Goal: Task Accomplishment & Management: Complete application form

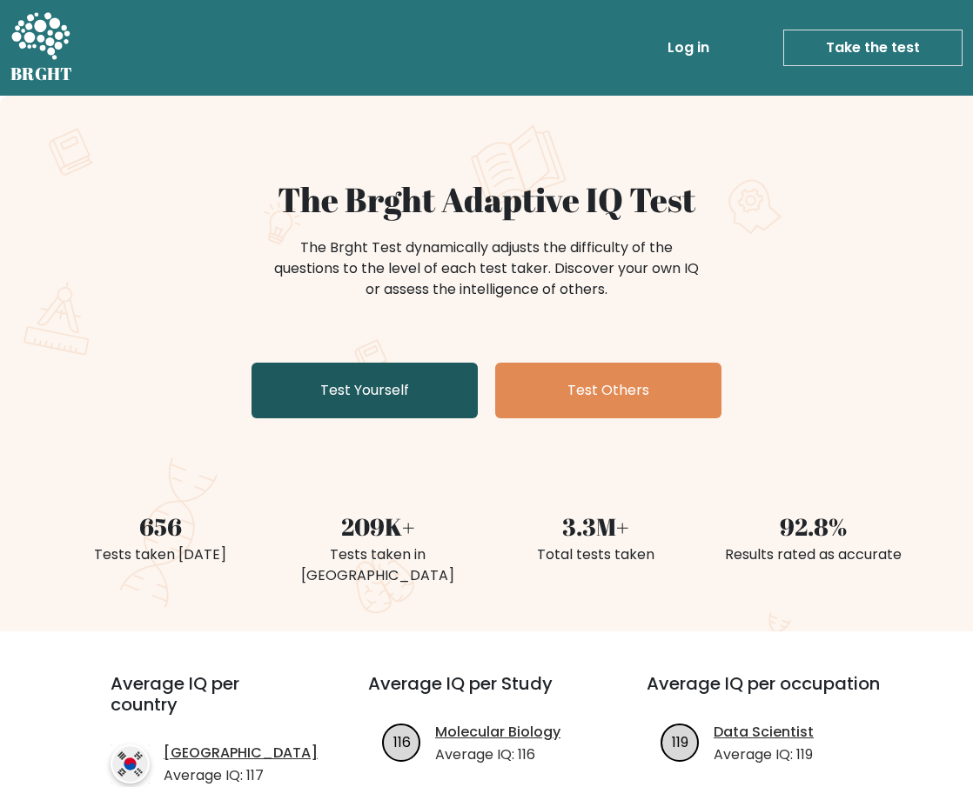
click at [388, 392] on link "Test Yourself" at bounding box center [364, 391] width 226 height 56
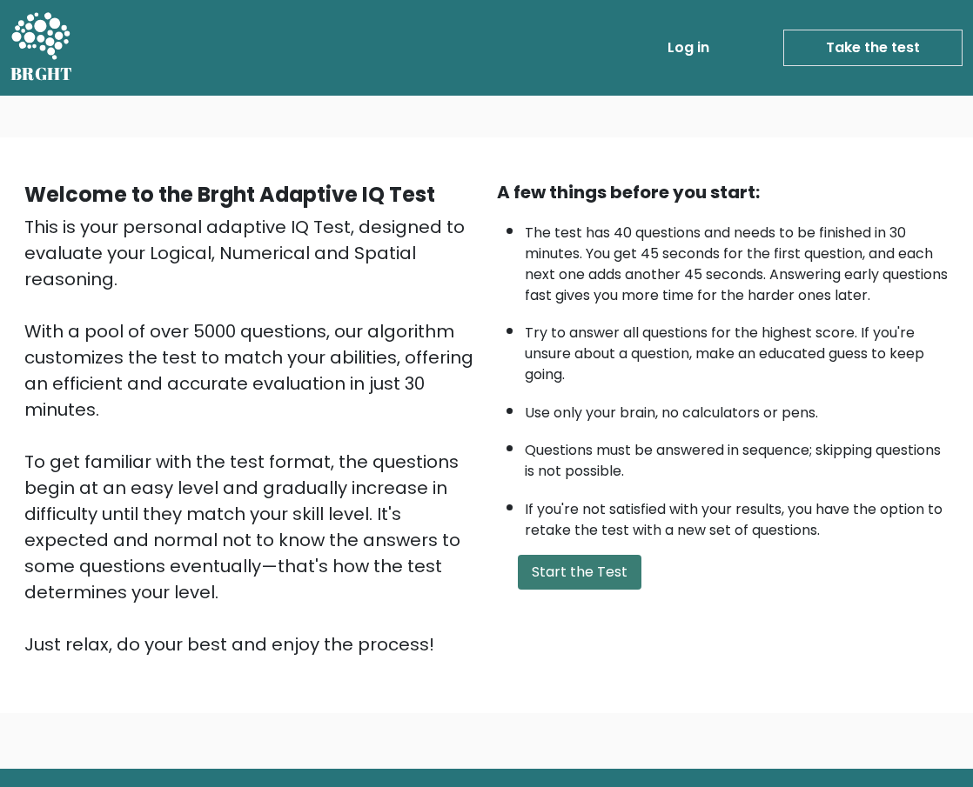
click at [590, 590] on button "Start the Test" at bounding box center [580, 572] width 124 height 35
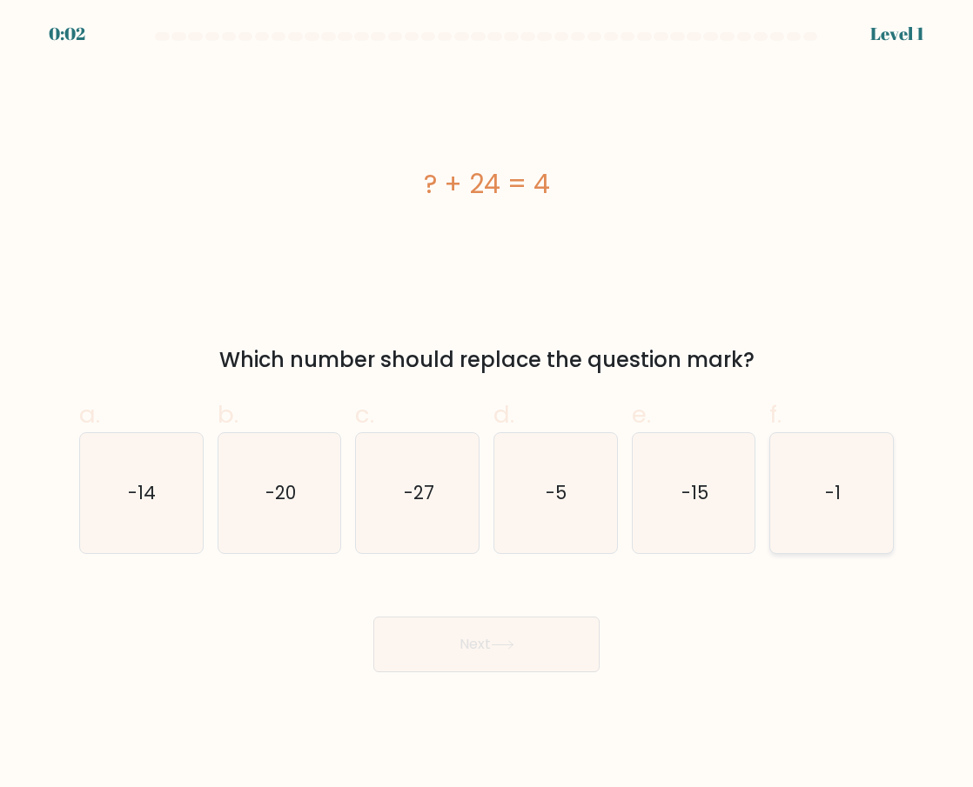
click at [853, 495] on icon "-1" at bounding box center [832, 493] width 120 height 120
click at [487, 405] on input "f. -1" at bounding box center [486, 399] width 1 height 11
radio input "true"
click at [553, 645] on button "Next" at bounding box center [486, 645] width 226 height 56
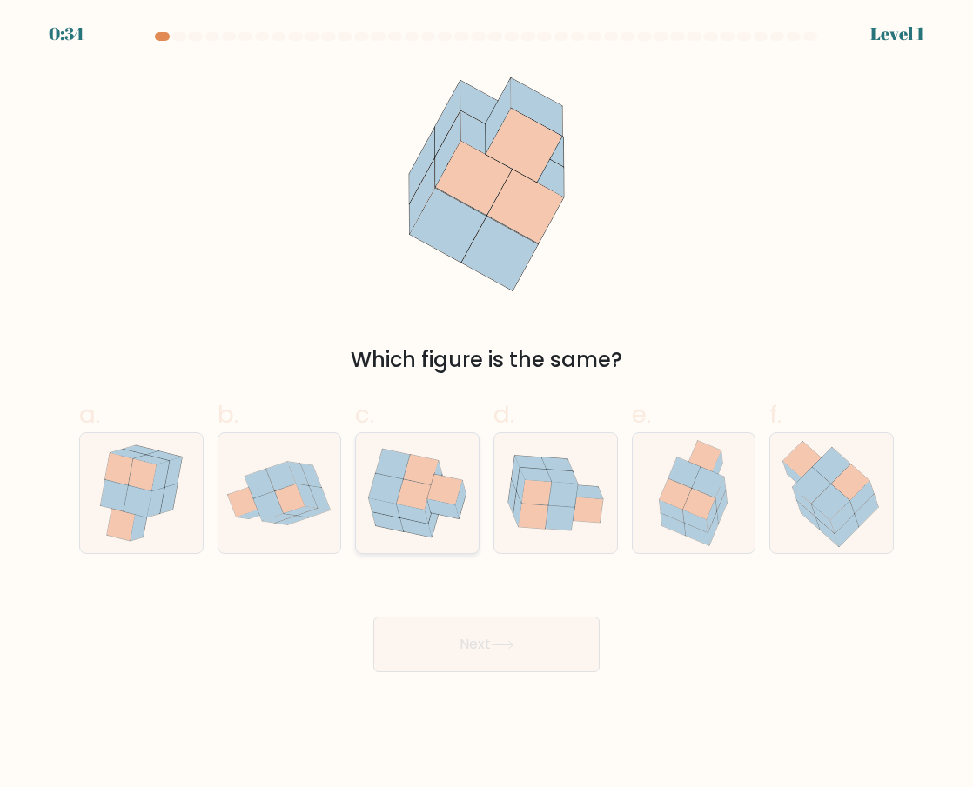
click at [454, 508] on icon at bounding box center [442, 508] width 31 height 19
click at [486, 405] on input "c." at bounding box center [486, 399] width 1 height 11
radio input "true"
click at [476, 637] on button "Next" at bounding box center [486, 645] width 226 height 56
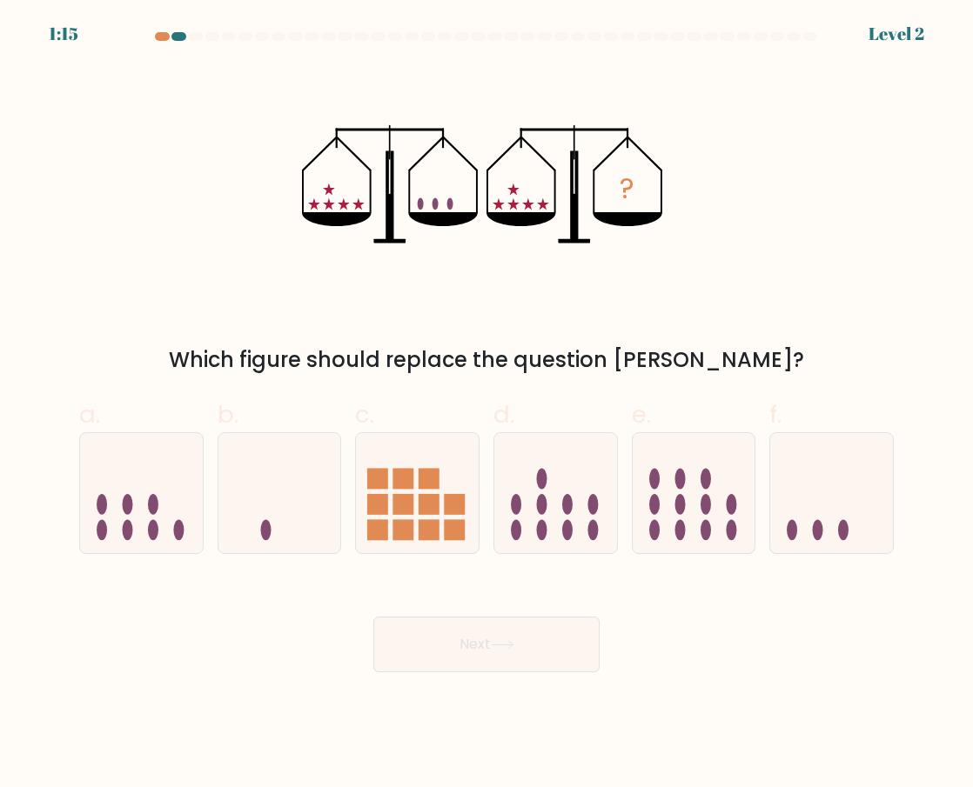
click at [476, 637] on button "Next" at bounding box center [486, 645] width 226 height 56
click at [807, 475] on icon at bounding box center [831, 494] width 123 height 102
click at [487, 405] on input "f." at bounding box center [486, 399] width 1 height 11
radio input "true"
click at [546, 647] on button "Next" at bounding box center [486, 645] width 226 height 56
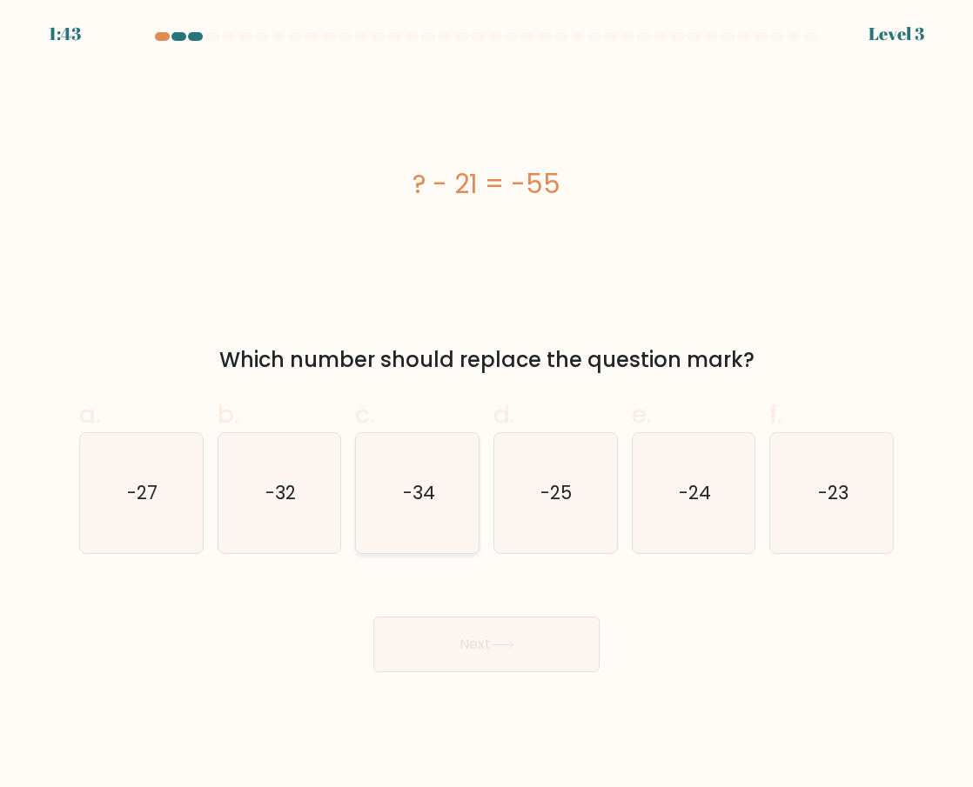
click at [398, 497] on icon "-34" at bounding box center [418, 493] width 120 height 120
click at [486, 405] on input "c. -34" at bounding box center [486, 399] width 1 height 11
radio input "true"
click at [452, 654] on button "Next" at bounding box center [486, 645] width 226 height 56
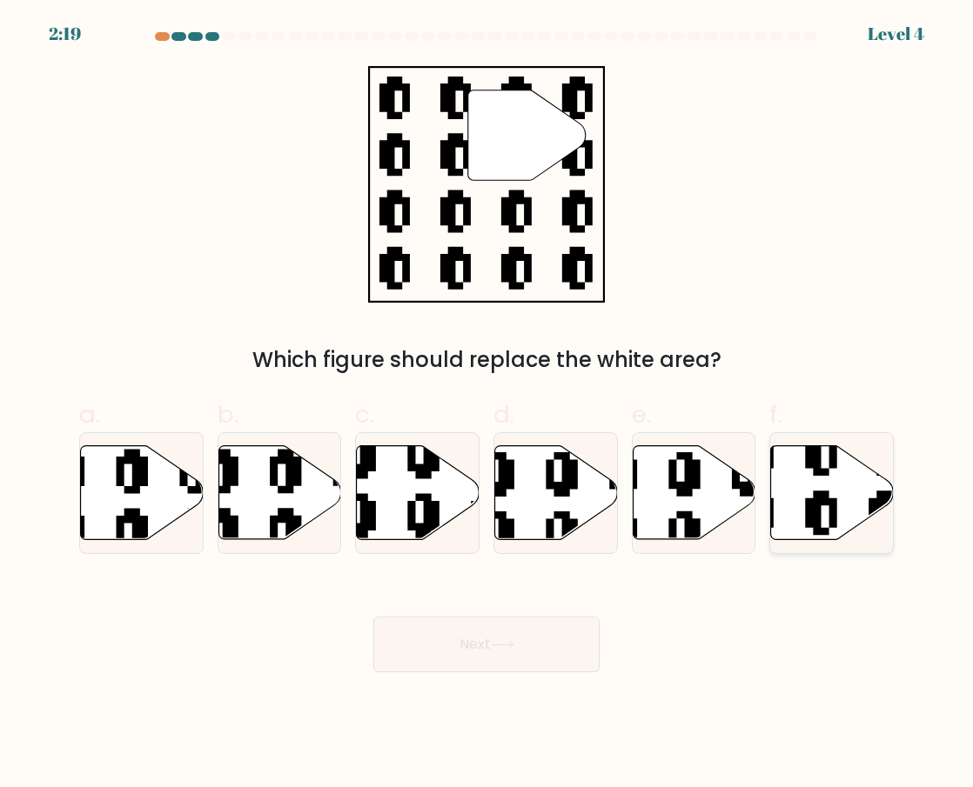
click at [811, 522] on icon at bounding box center [790, 543] width 222 height 222
click at [487, 405] on input "f." at bounding box center [486, 399] width 1 height 11
radio input "true"
click at [517, 671] on button "Next" at bounding box center [486, 645] width 226 height 56
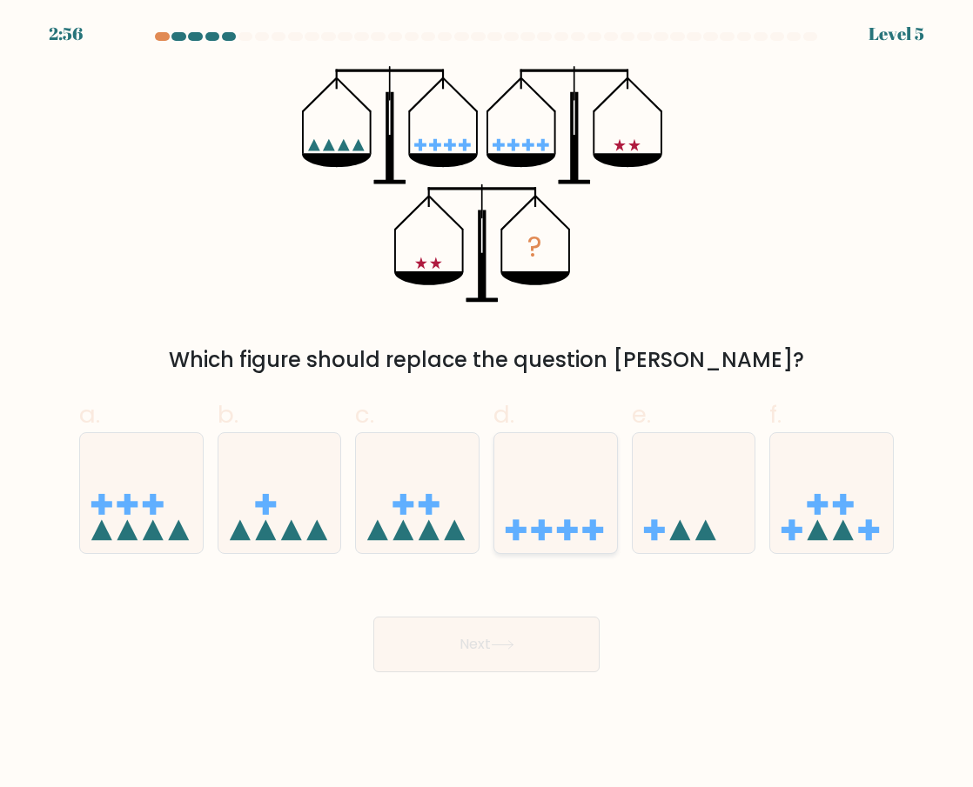
click at [532, 506] on icon at bounding box center [555, 494] width 123 height 102
click at [487, 405] on input "d." at bounding box center [486, 399] width 1 height 11
radio input "true"
click at [492, 642] on button "Next" at bounding box center [486, 645] width 226 height 56
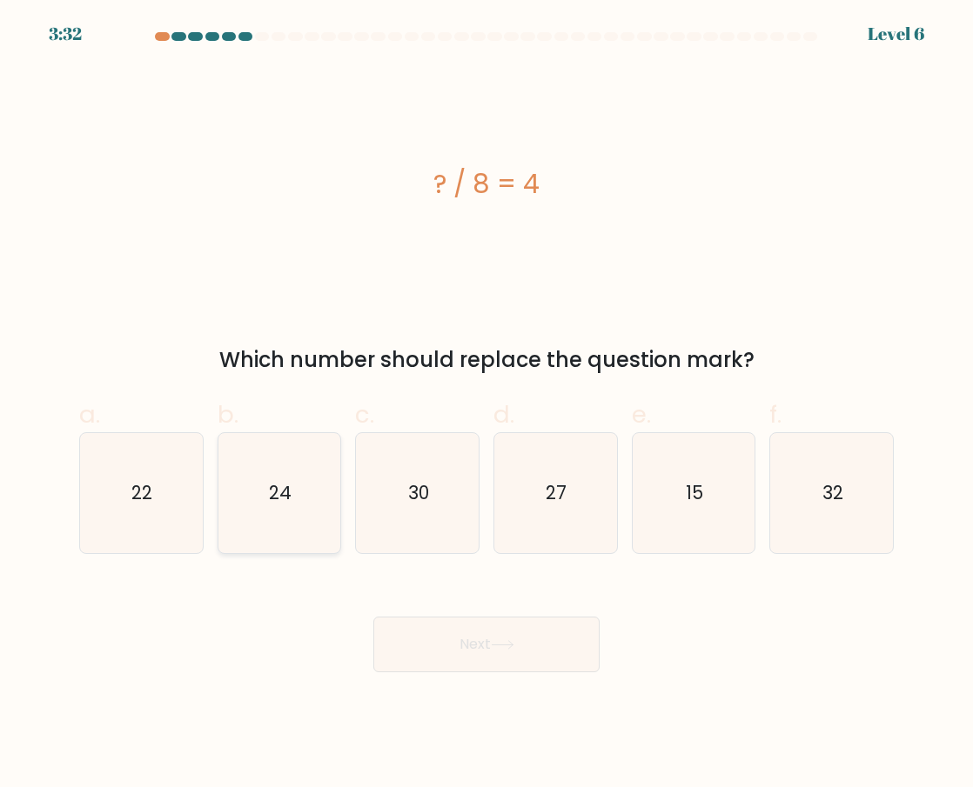
click at [305, 505] on icon "24" at bounding box center [279, 493] width 120 height 120
click at [486, 405] on input "b. 24" at bounding box center [486, 399] width 1 height 11
radio input "true"
click at [466, 657] on button "Next" at bounding box center [486, 645] width 226 height 56
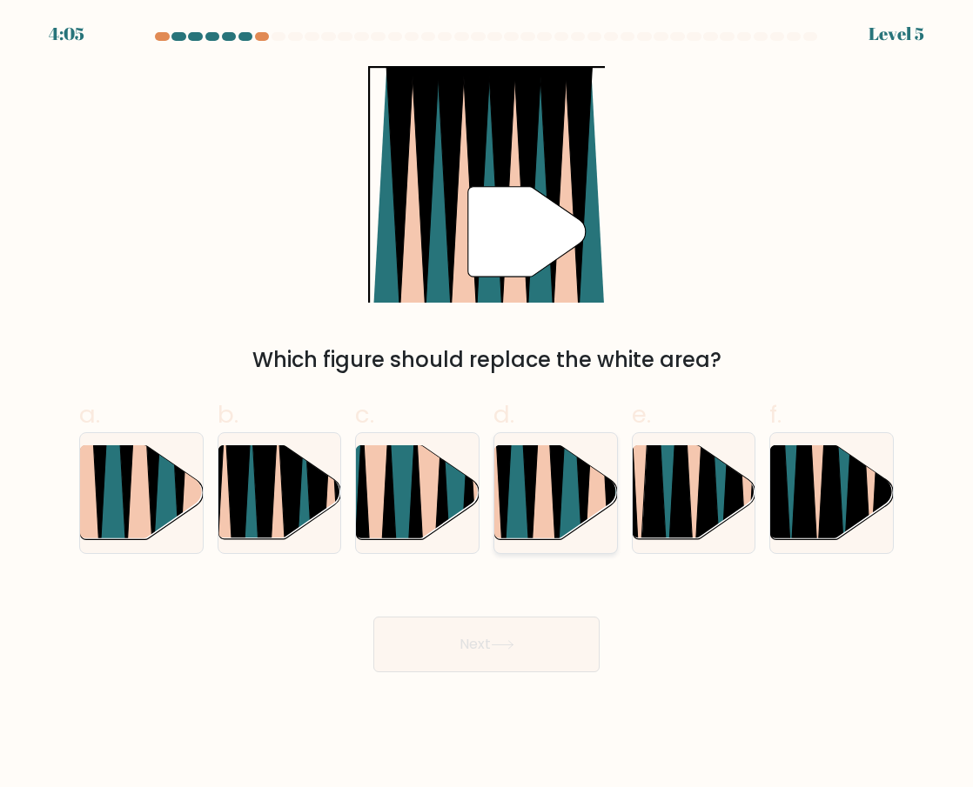
click at [557, 497] on icon at bounding box center [557, 443] width 28 height 245
click at [487, 405] on input "d." at bounding box center [486, 399] width 1 height 11
radio input "true"
click at [521, 639] on button "Next" at bounding box center [486, 645] width 226 height 56
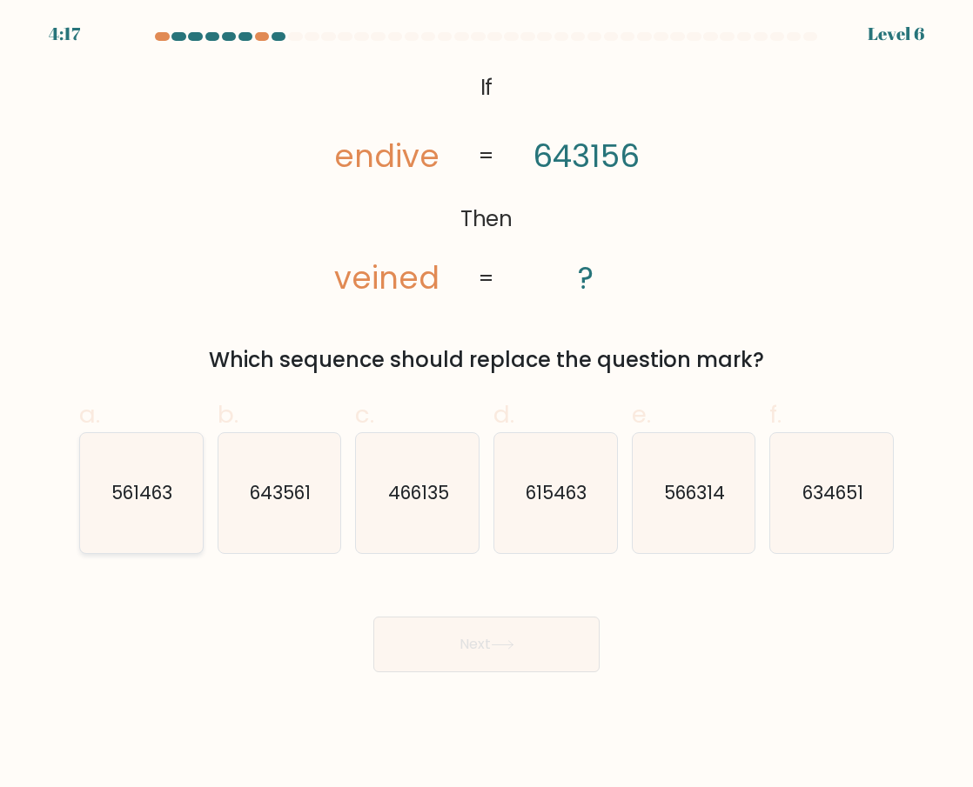
click at [170, 516] on icon "561463" at bounding box center [141, 493] width 120 height 120
click at [486, 405] on input "a. 561463" at bounding box center [486, 399] width 1 height 11
radio input "true"
click at [507, 641] on icon at bounding box center [502, 645] width 23 height 10
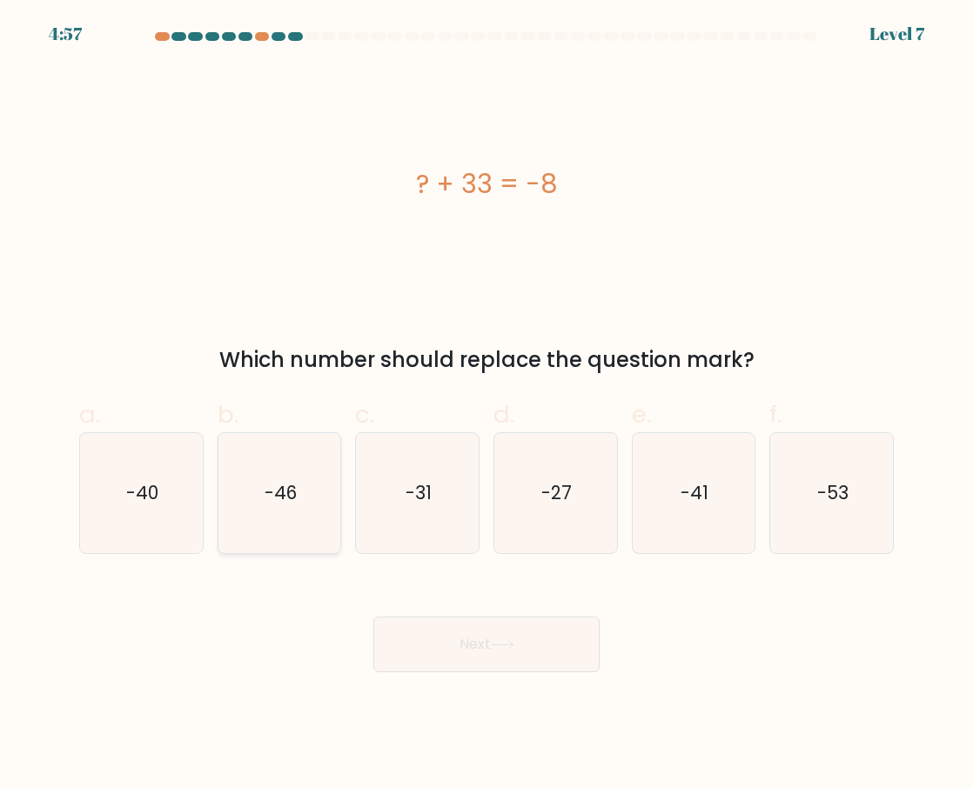
click at [318, 483] on icon "-46" at bounding box center [279, 493] width 120 height 120
click at [486, 405] on input "b. -46" at bounding box center [486, 399] width 1 height 11
radio input "true"
click at [514, 648] on icon at bounding box center [502, 645] width 23 height 10
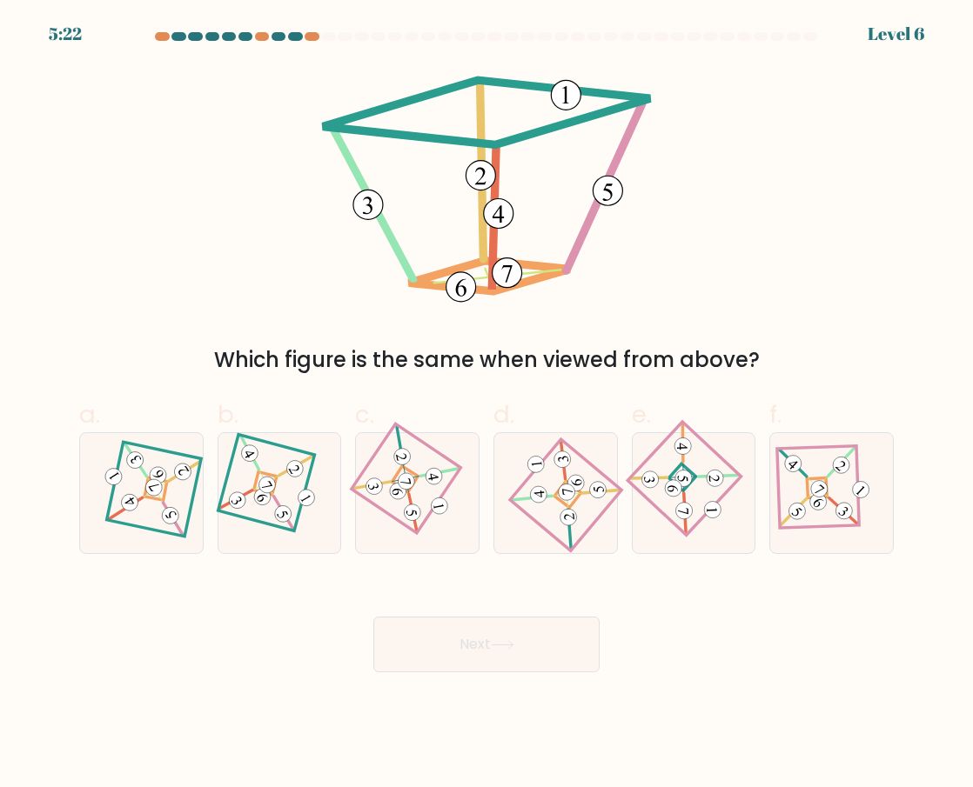
click at [102, 561] on form at bounding box center [486, 352] width 973 height 640
click at [167, 488] on 276 at bounding box center [155, 489] width 23 height 23
click at [486, 405] on input "a." at bounding box center [486, 399] width 1 height 11
radio input "true"
click at [464, 651] on button "Next" at bounding box center [486, 645] width 226 height 56
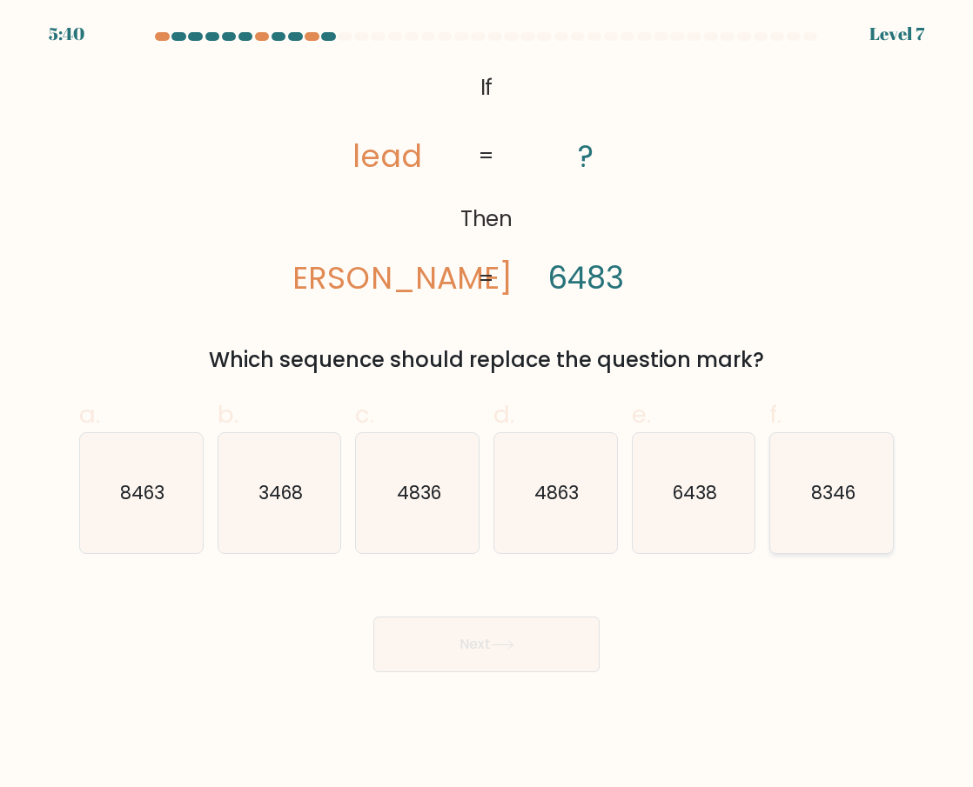
click at [848, 487] on text "8346" at bounding box center [832, 492] width 44 height 25
click at [487, 405] on input "f. 8346" at bounding box center [486, 399] width 1 height 11
radio input "true"
click at [542, 635] on button "Next" at bounding box center [486, 645] width 226 height 56
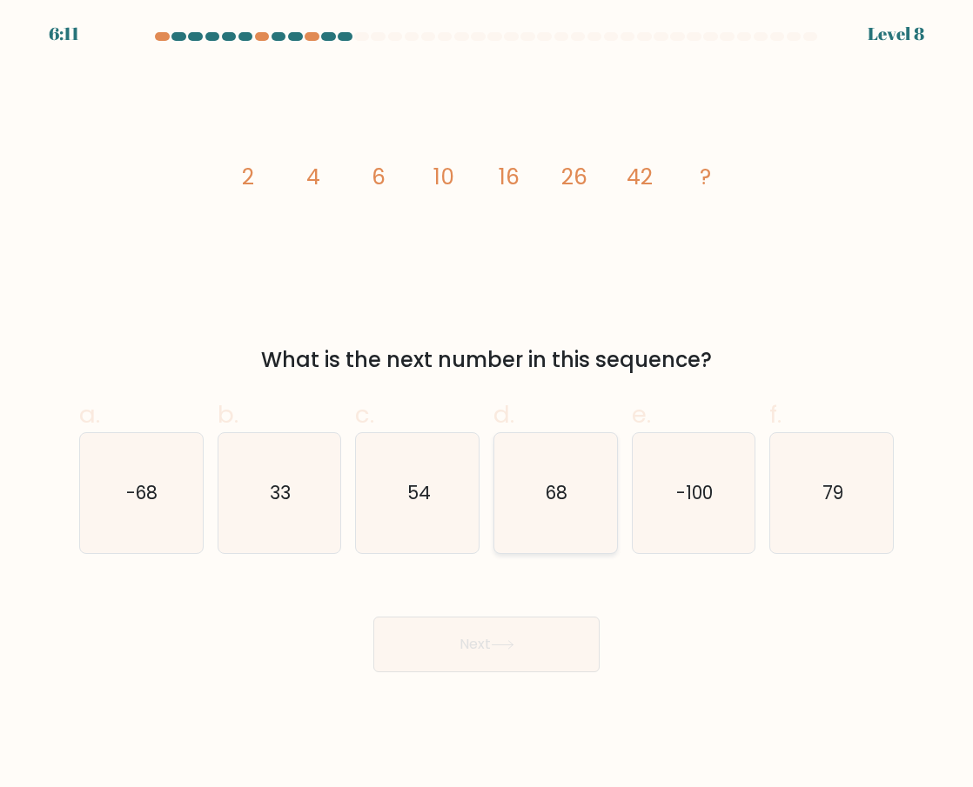
click at [566, 508] on icon "68" at bounding box center [555, 493] width 120 height 120
click at [487, 405] on input "d. 68" at bounding box center [486, 399] width 1 height 11
radio input "true"
click at [499, 639] on button "Next" at bounding box center [486, 645] width 226 height 56
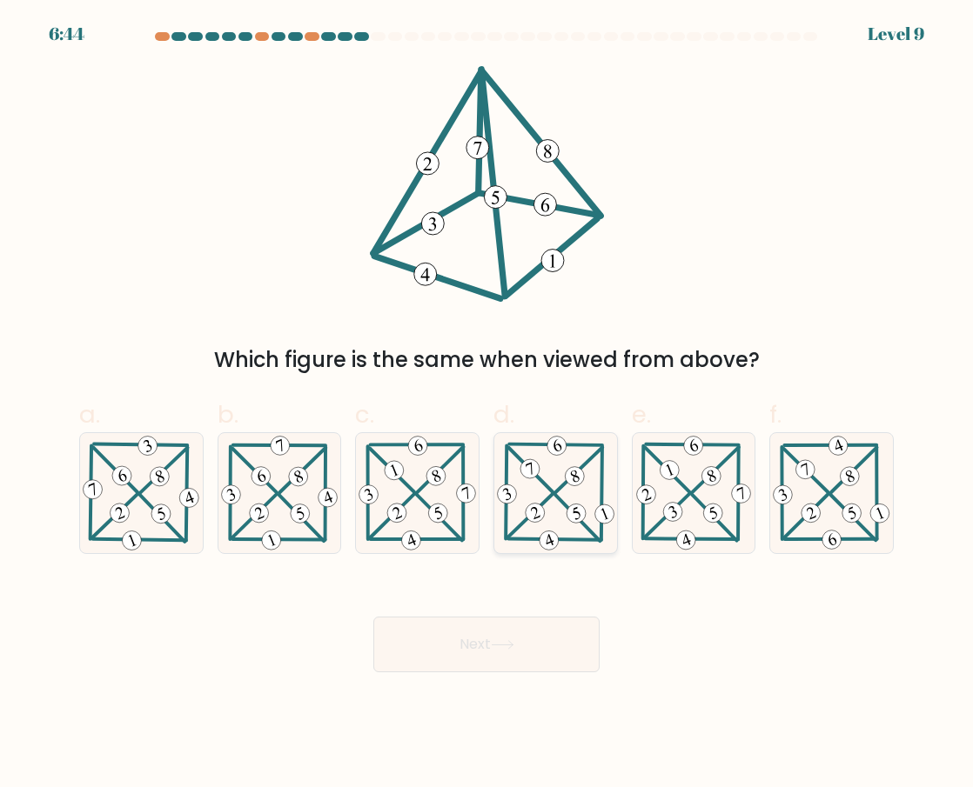
click at [530, 507] on 342 at bounding box center [535, 512] width 24 height 24
click at [487, 405] on input "d." at bounding box center [486, 399] width 1 height 11
radio input "true"
click at [487, 637] on button "Next" at bounding box center [486, 645] width 226 height 56
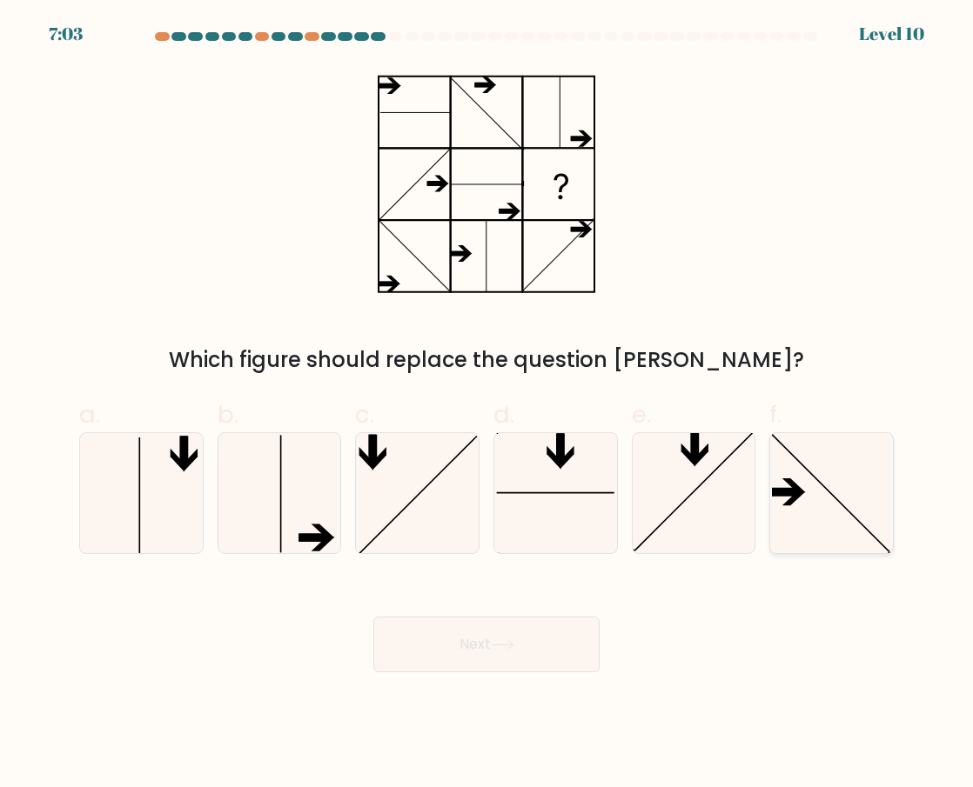
click at [800, 534] on icon at bounding box center [832, 493] width 120 height 120
click at [487, 405] on input "f." at bounding box center [486, 399] width 1 height 11
radio input "true"
click at [517, 639] on button "Next" at bounding box center [486, 645] width 226 height 56
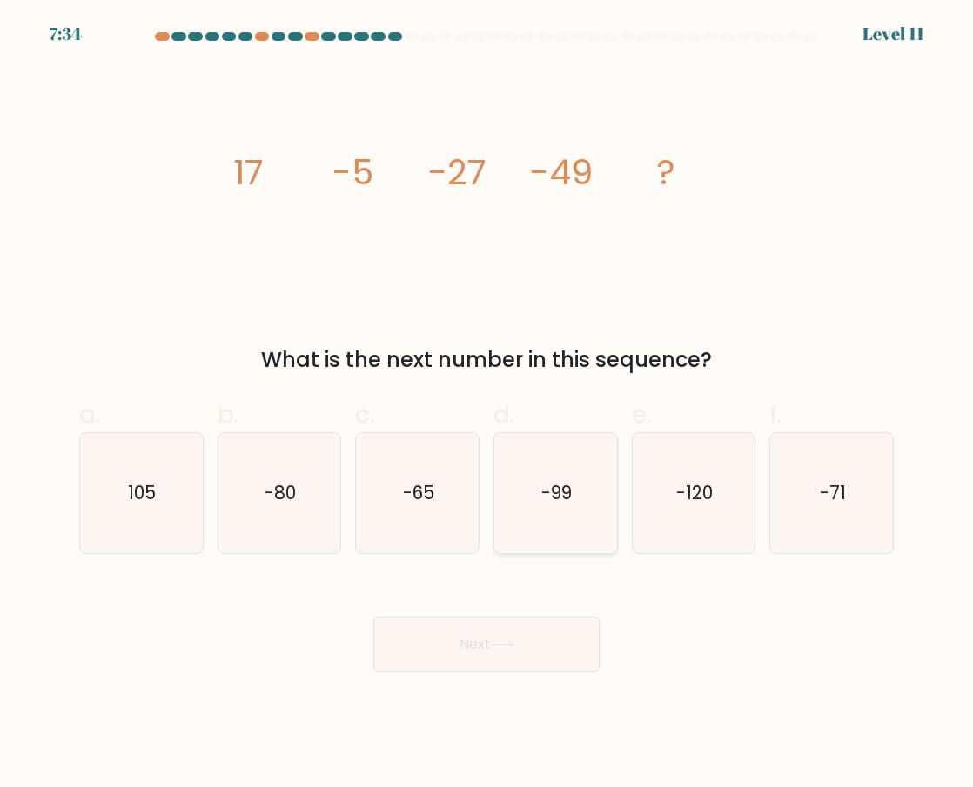
click at [568, 479] on icon "-99" at bounding box center [555, 493] width 120 height 120
click at [487, 405] on input "d. -99" at bounding box center [486, 399] width 1 height 11
radio input "true"
click at [807, 519] on icon "-71" at bounding box center [832, 493] width 120 height 120
click at [487, 405] on input "f. -71" at bounding box center [486, 399] width 1 height 11
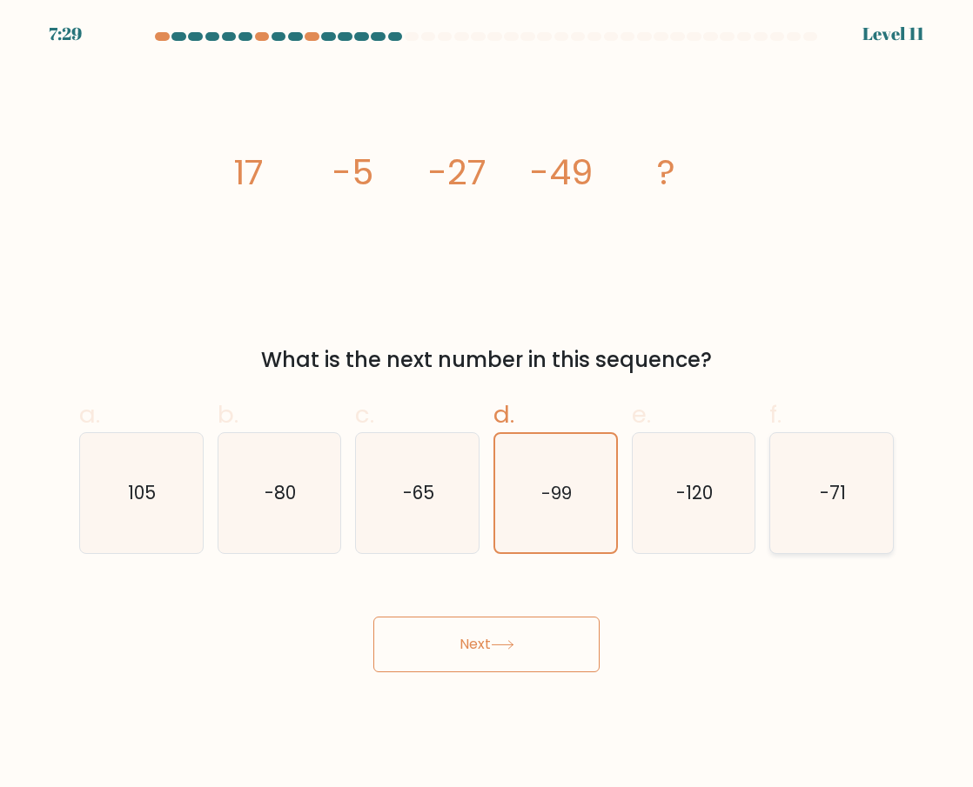
radio input "true"
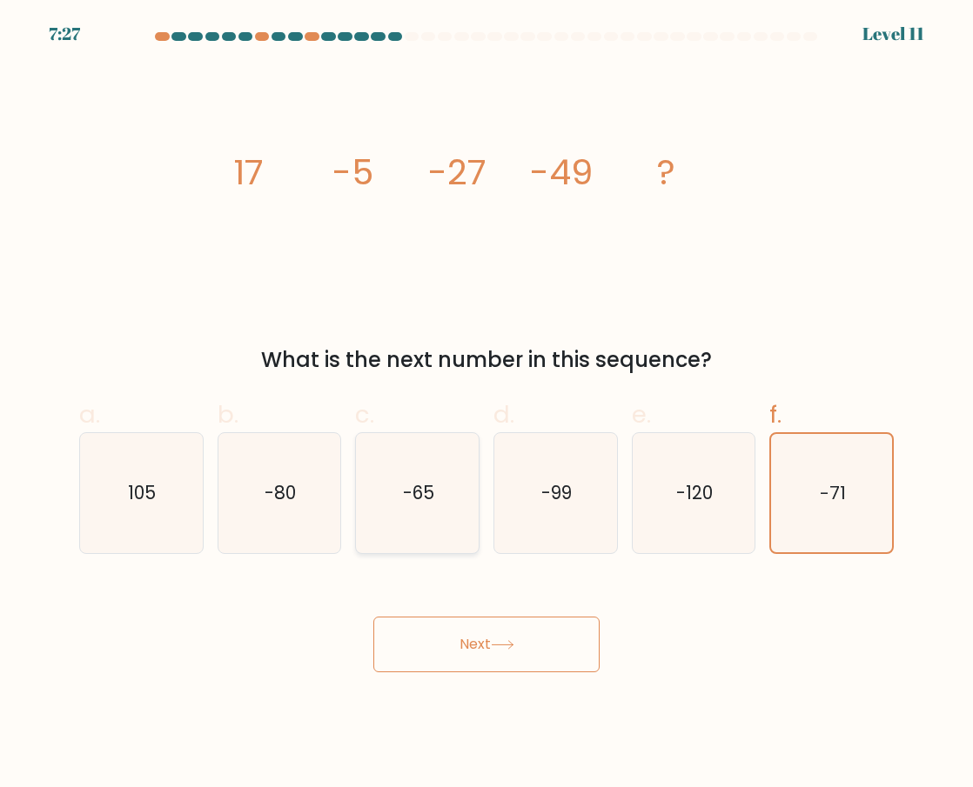
click at [415, 522] on icon "-65" at bounding box center [418, 493] width 120 height 120
click at [486, 405] on input "c. -65" at bounding box center [486, 399] width 1 height 11
radio input "true"
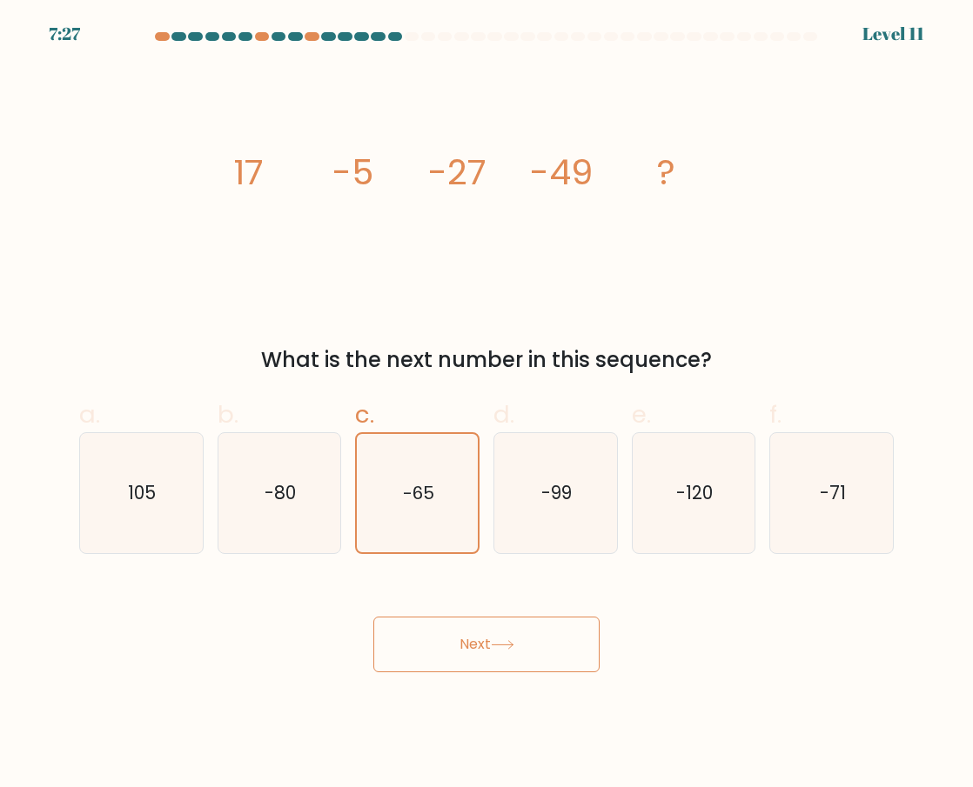
click at [454, 663] on button "Next" at bounding box center [486, 645] width 226 height 56
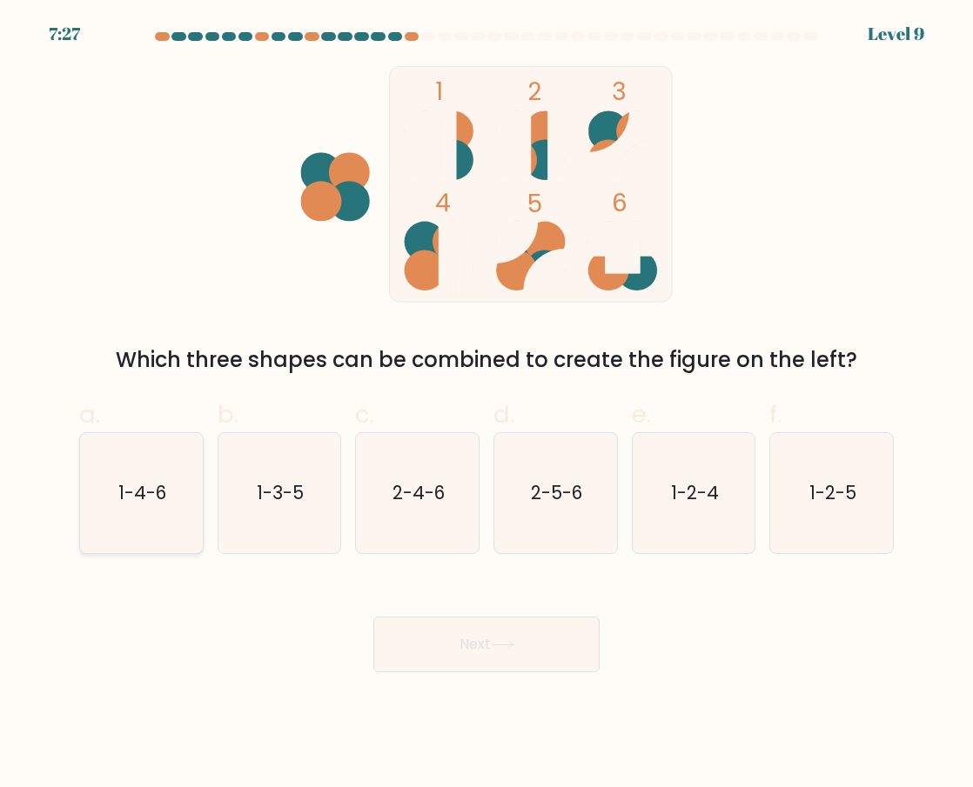
click at [160, 528] on icon "1-4-6" at bounding box center [141, 493] width 120 height 120
click at [486, 405] on input "a. 1-4-6" at bounding box center [486, 399] width 1 height 11
radio input "true"
click at [543, 643] on button "Next" at bounding box center [486, 645] width 226 height 56
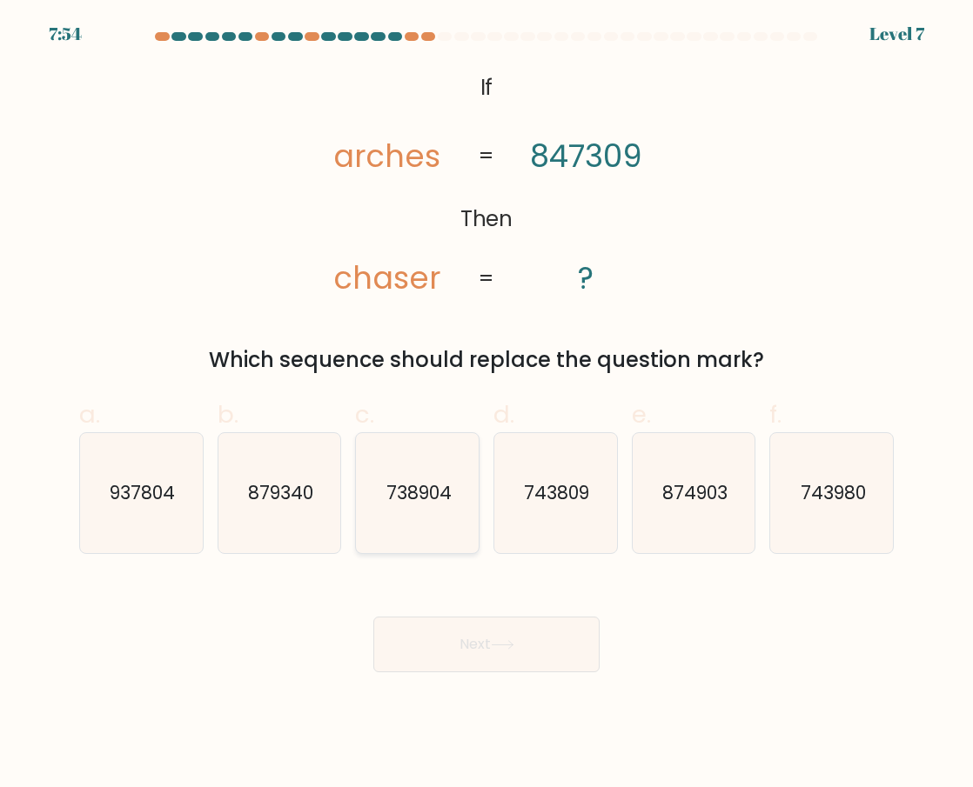
click at [437, 518] on icon "738904" at bounding box center [418, 493] width 120 height 120
click at [486, 405] on input "c. 738904" at bounding box center [486, 399] width 1 height 11
radio input "true"
click at [472, 681] on body "7:53 Level 7 If" at bounding box center [486, 393] width 973 height 787
click at [472, 659] on button "Next" at bounding box center [486, 645] width 226 height 56
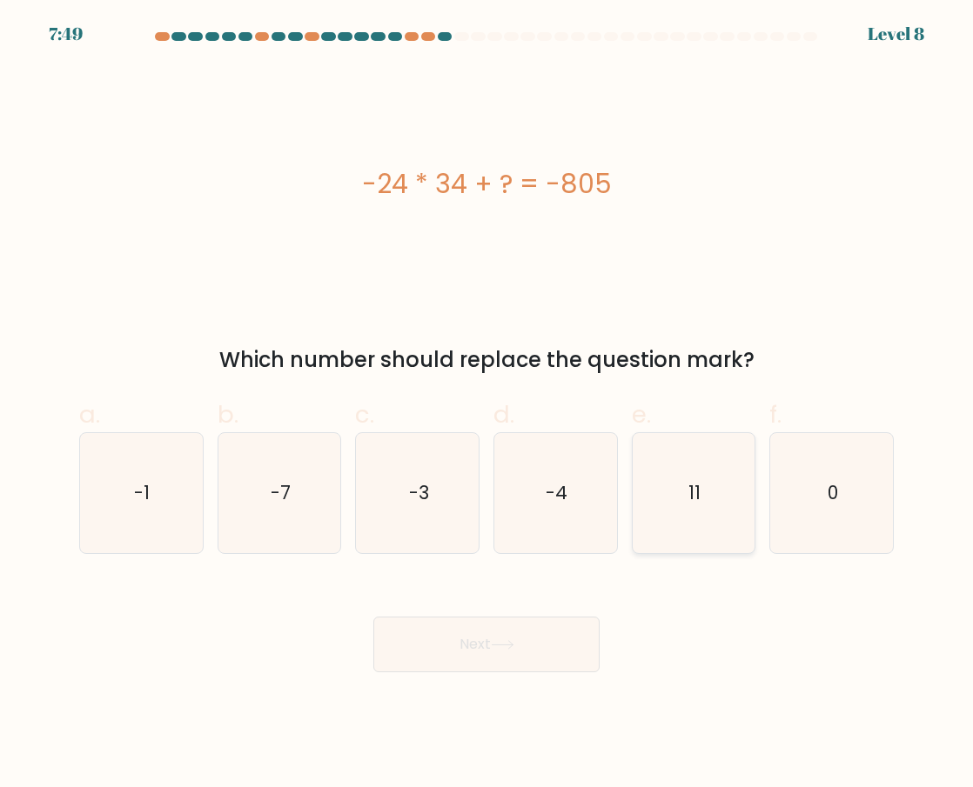
click at [681, 512] on icon "11" at bounding box center [693, 493] width 120 height 120
click at [487, 405] on input "e. 11" at bounding box center [486, 399] width 1 height 11
radio input "true"
click at [510, 633] on button "Next" at bounding box center [486, 645] width 226 height 56
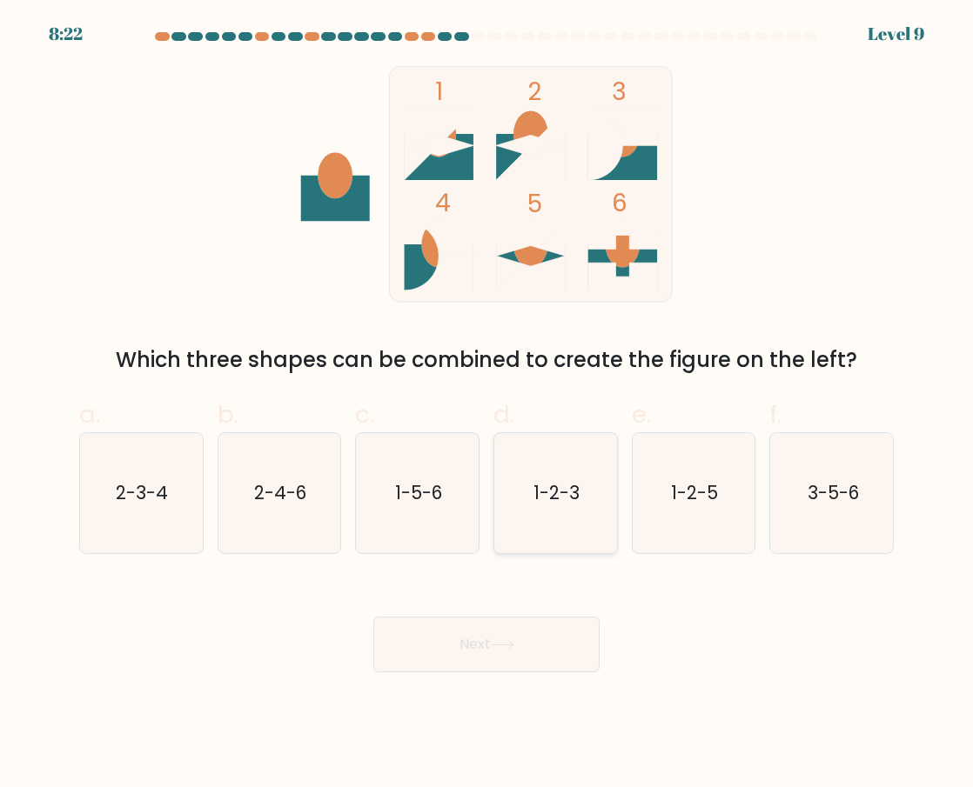
click at [512, 504] on icon "1-2-3" at bounding box center [555, 493] width 120 height 120
click at [487, 405] on input "d. 1-2-3" at bounding box center [486, 399] width 1 height 11
radio input "true"
click at [495, 656] on button "Next" at bounding box center [486, 645] width 226 height 56
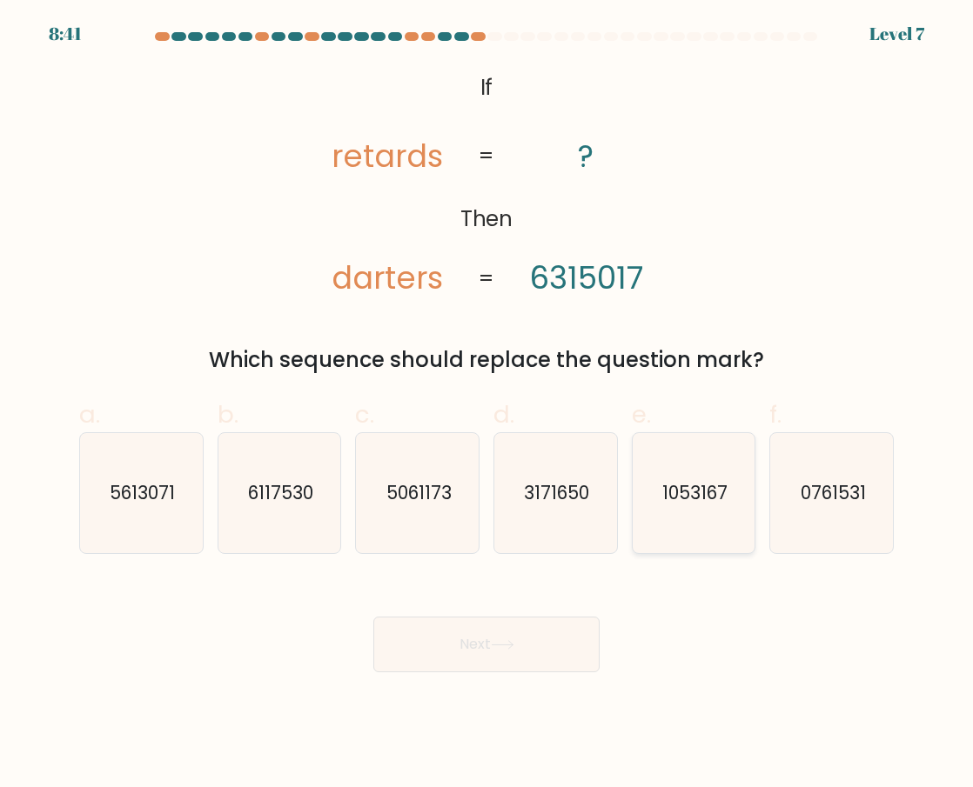
click at [677, 492] on text "1053167" at bounding box center [694, 492] width 65 height 25
click at [487, 405] on input "e. 1053167" at bounding box center [486, 399] width 1 height 11
radio input "true"
click at [554, 643] on button "Next" at bounding box center [486, 645] width 226 height 56
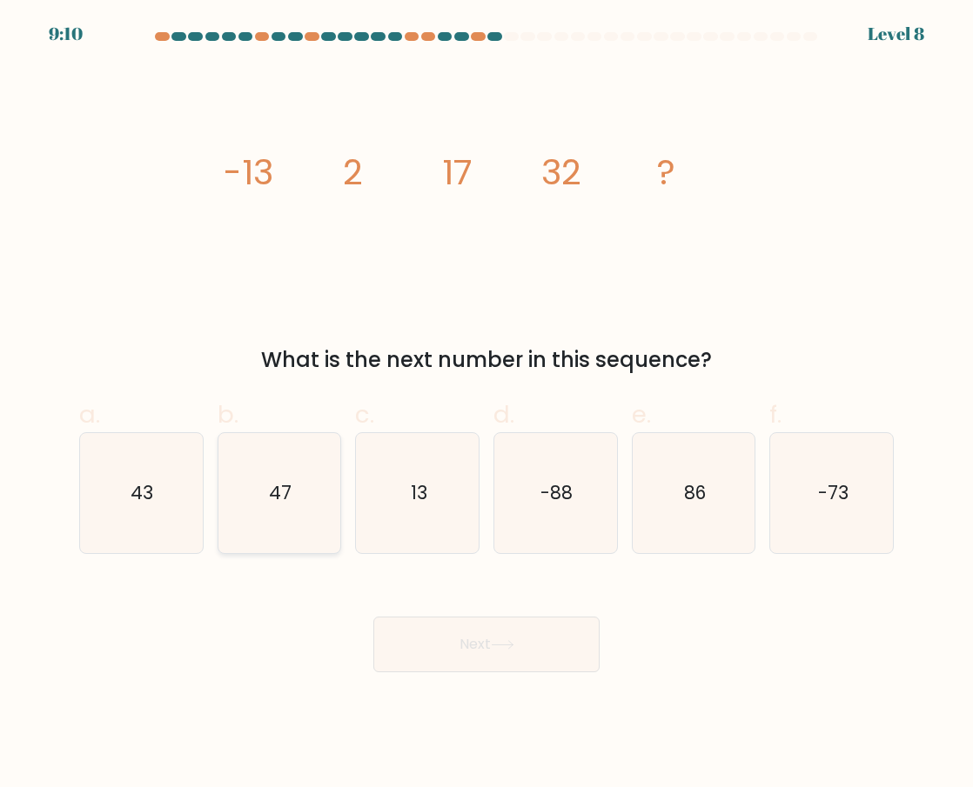
click at [291, 494] on icon "47" at bounding box center [279, 493] width 120 height 120
click at [486, 405] on input "b. 47" at bounding box center [486, 399] width 1 height 11
radio input "true"
click at [527, 640] on button "Next" at bounding box center [486, 645] width 226 height 56
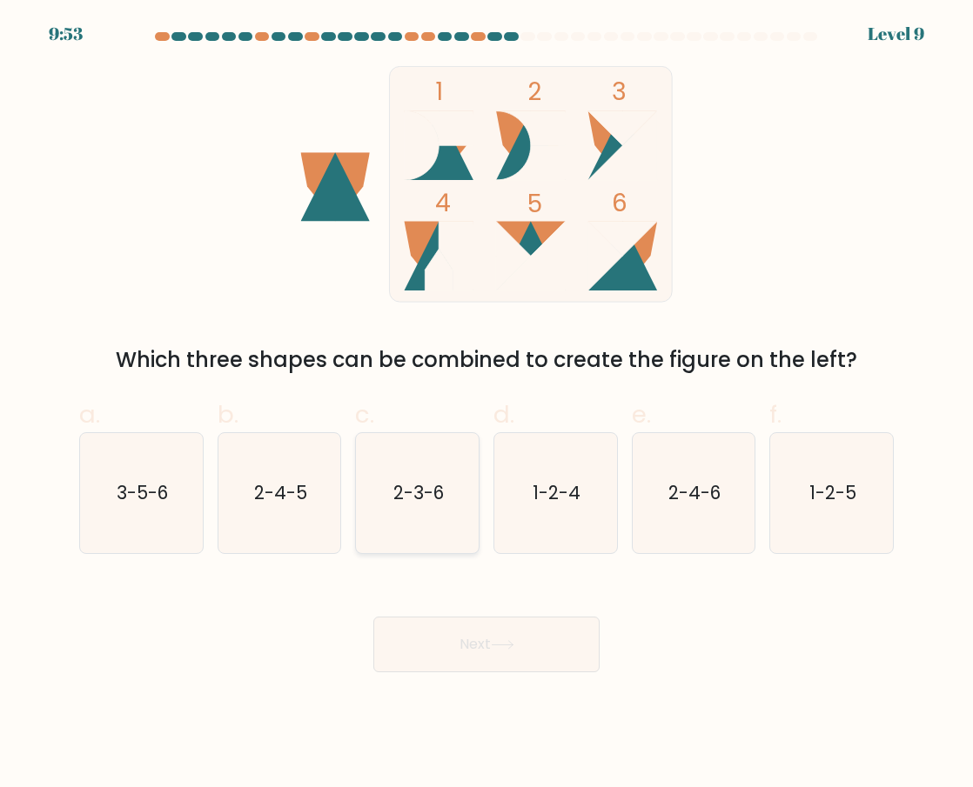
click at [412, 552] on icon "2-3-6" at bounding box center [418, 493] width 120 height 120
click at [486, 405] on input "c. 2-3-6" at bounding box center [486, 399] width 1 height 11
radio input "true"
click at [456, 671] on button "Next" at bounding box center [486, 645] width 226 height 56
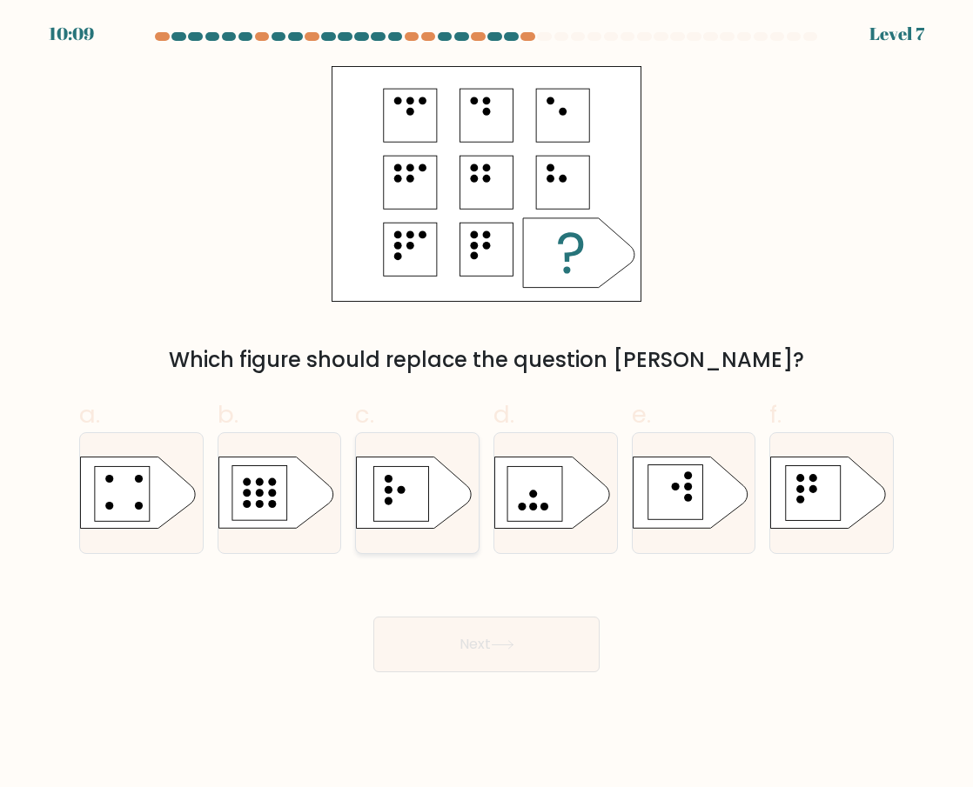
click at [398, 499] on rect at bounding box center [401, 494] width 55 height 55
click at [486, 405] on input "c." at bounding box center [486, 399] width 1 height 11
radio input "true"
click at [460, 603] on div "Next" at bounding box center [486, 623] width 835 height 97
click at [457, 644] on button "Next" at bounding box center [486, 645] width 226 height 56
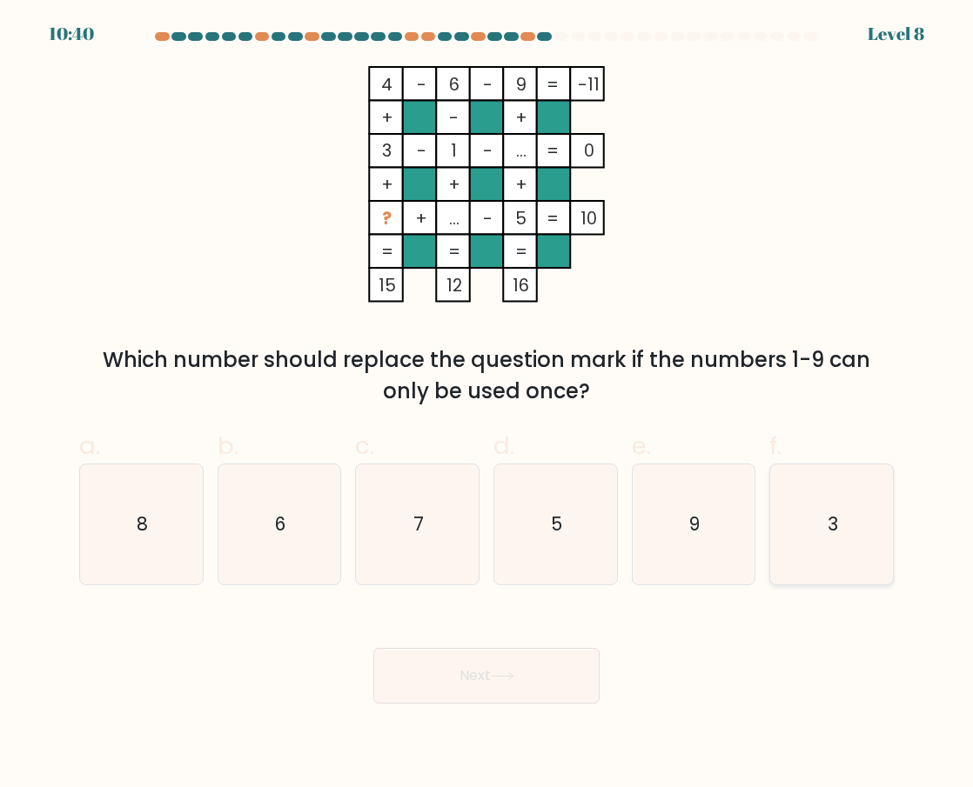
click at [845, 576] on icon "3" at bounding box center [832, 525] width 120 height 120
click at [487, 405] on input "f. 3" at bounding box center [486, 399] width 1 height 11
radio input "true"
click at [521, 685] on button "Next" at bounding box center [486, 676] width 226 height 56
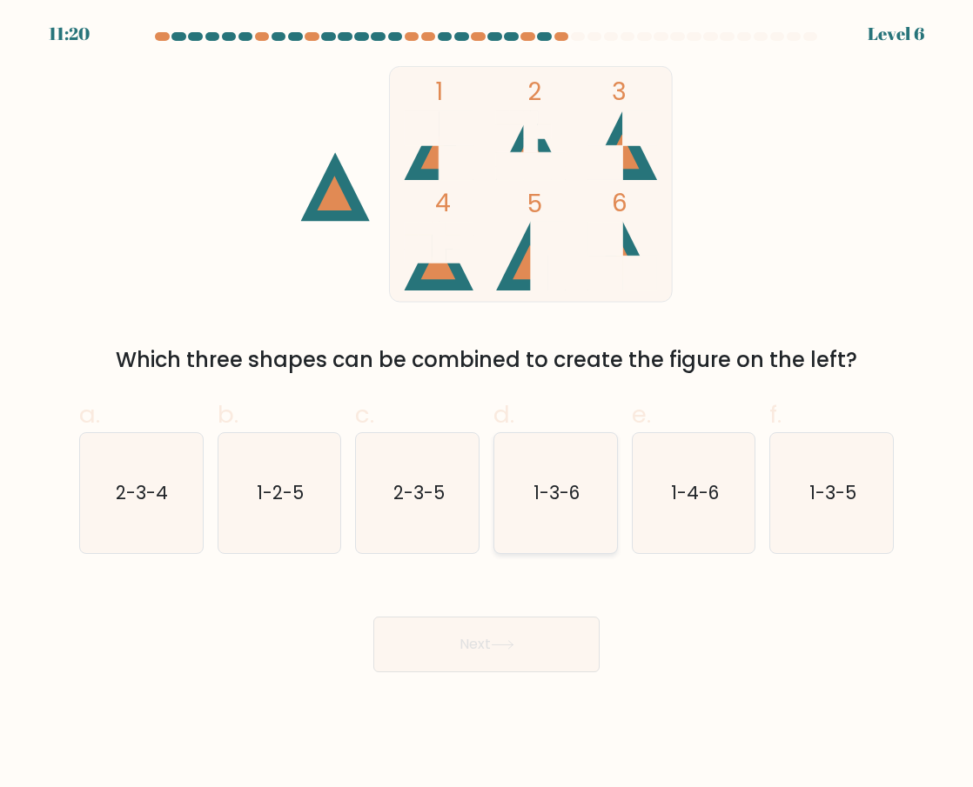
click at [562, 516] on icon "1-3-6" at bounding box center [555, 493] width 120 height 120
click at [487, 405] on input "d. 1-3-6" at bounding box center [486, 399] width 1 height 11
radio input "true"
click at [542, 646] on button "Next" at bounding box center [486, 645] width 226 height 56
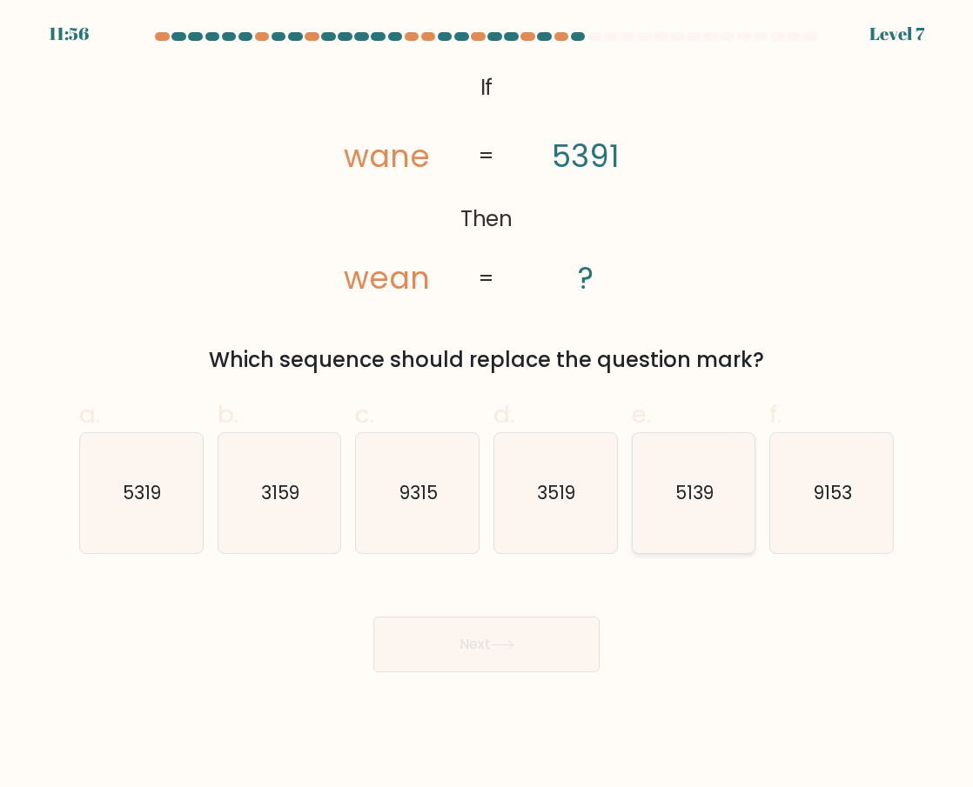
click at [724, 495] on icon "5139" at bounding box center [693, 493] width 120 height 120
click at [487, 405] on input "e. 5139" at bounding box center [486, 399] width 1 height 11
radio input "true"
click at [557, 653] on button "Next" at bounding box center [486, 645] width 226 height 56
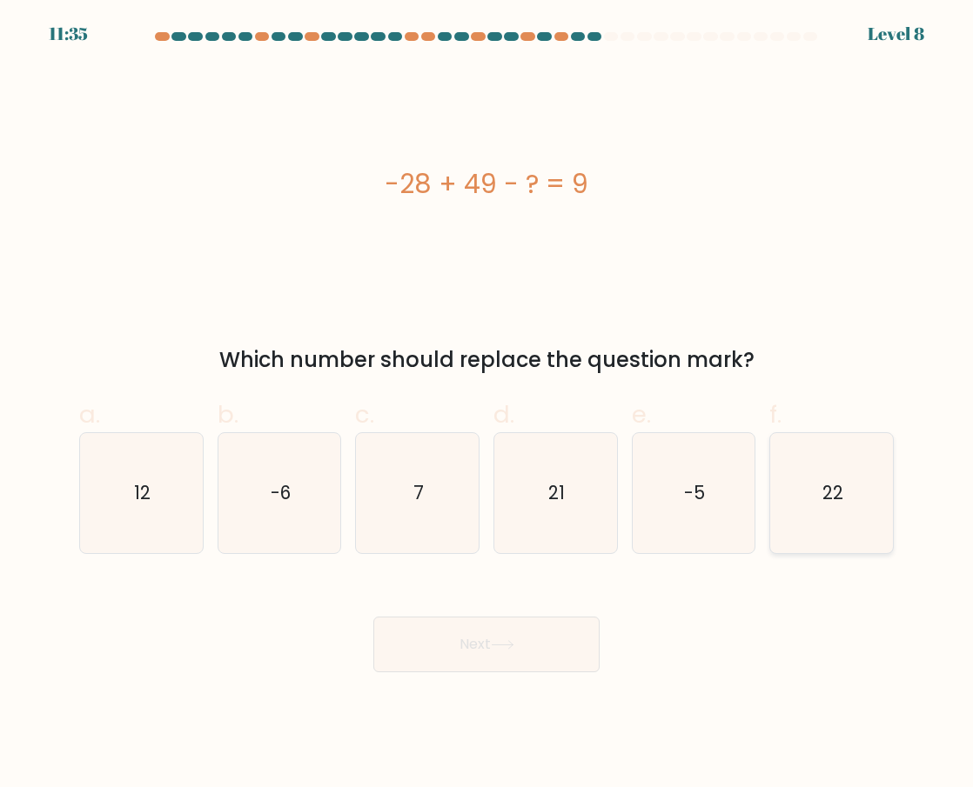
click at [817, 508] on icon "22" at bounding box center [832, 493] width 120 height 120
click at [487, 405] on input "f. 22" at bounding box center [486, 399] width 1 height 11
radio input "true"
click at [563, 638] on button "Next" at bounding box center [486, 645] width 226 height 56
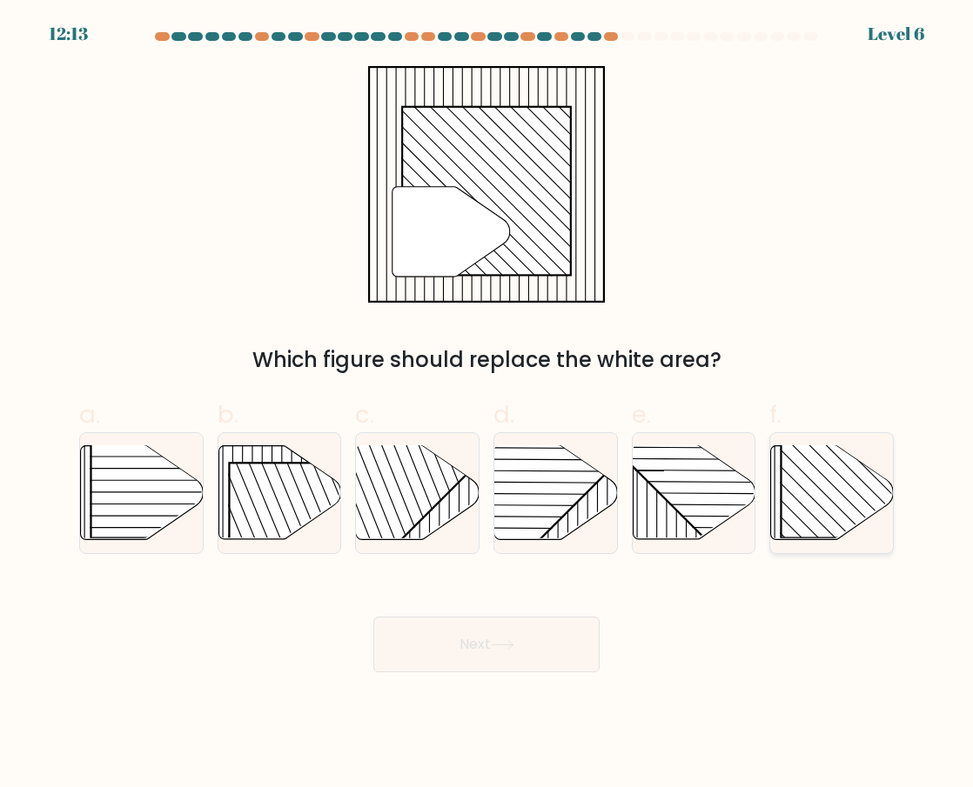
click at [820, 508] on rect at bounding box center [869, 451] width 176 height 176
click at [487, 405] on input "f." at bounding box center [486, 399] width 1 height 11
radio input "true"
click at [508, 647] on icon at bounding box center [502, 645] width 23 height 10
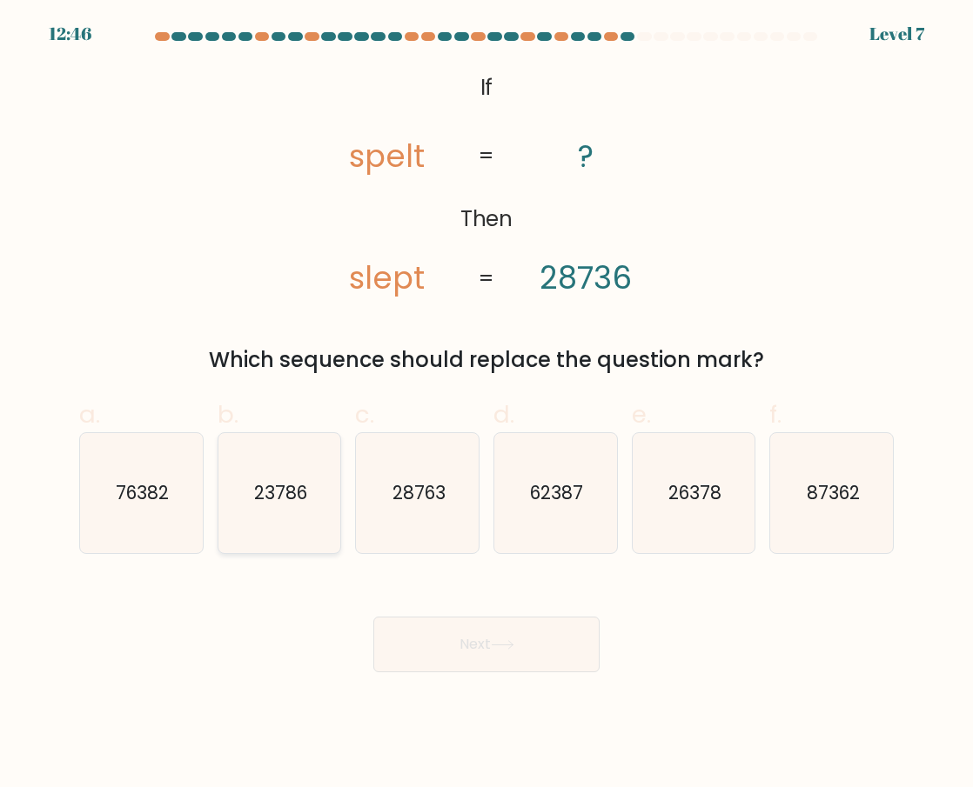
click at [274, 508] on icon "23786" at bounding box center [279, 493] width 120 height 120
click at [486, 405] on input "b. 23786" at bounding box center [486, 399] width 1 height 11
radio input "true"
click at [493, 665] on button "Next" at bounding box center [486, 645] width 226 height 56
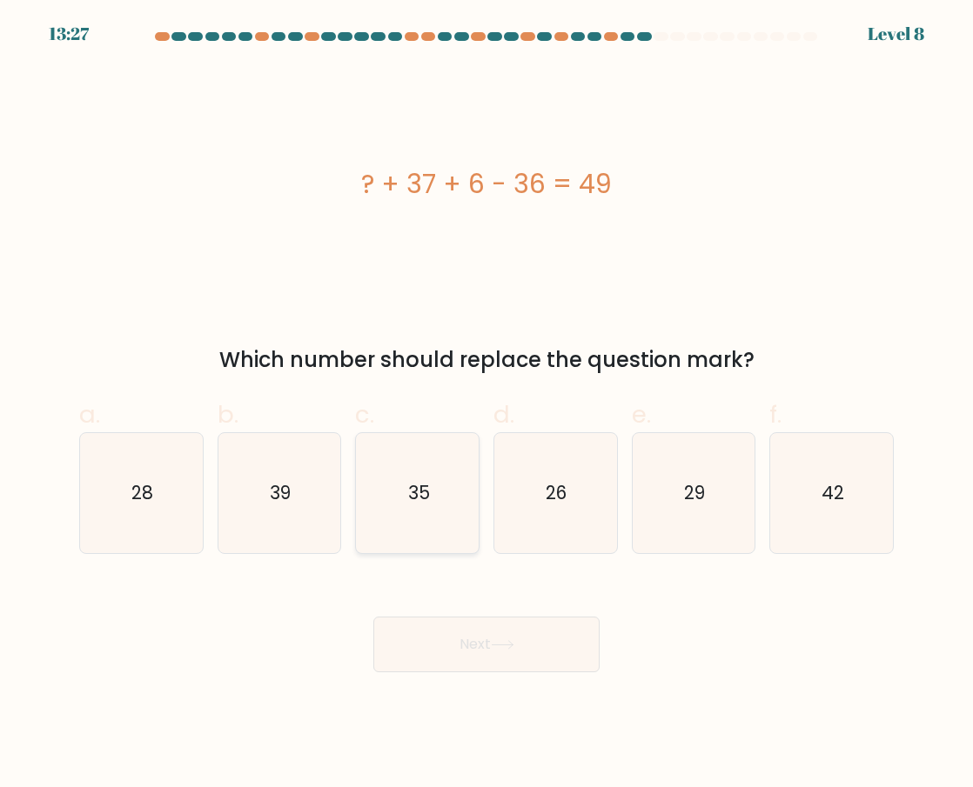
click at [415, 506] on icon "35" at bounding box center [418, 493] width 120 height 120
click at [486, 405] on input "c. 35" at bounding box center [486, 399] width 1 height 11
radio input "true"
click at [716, 478] on icon "29" at bounding box center [693, 493] width 120 height 120
click at [487, 405] on input "e. 29" at bounding box center [486, 399] width 1 height 11
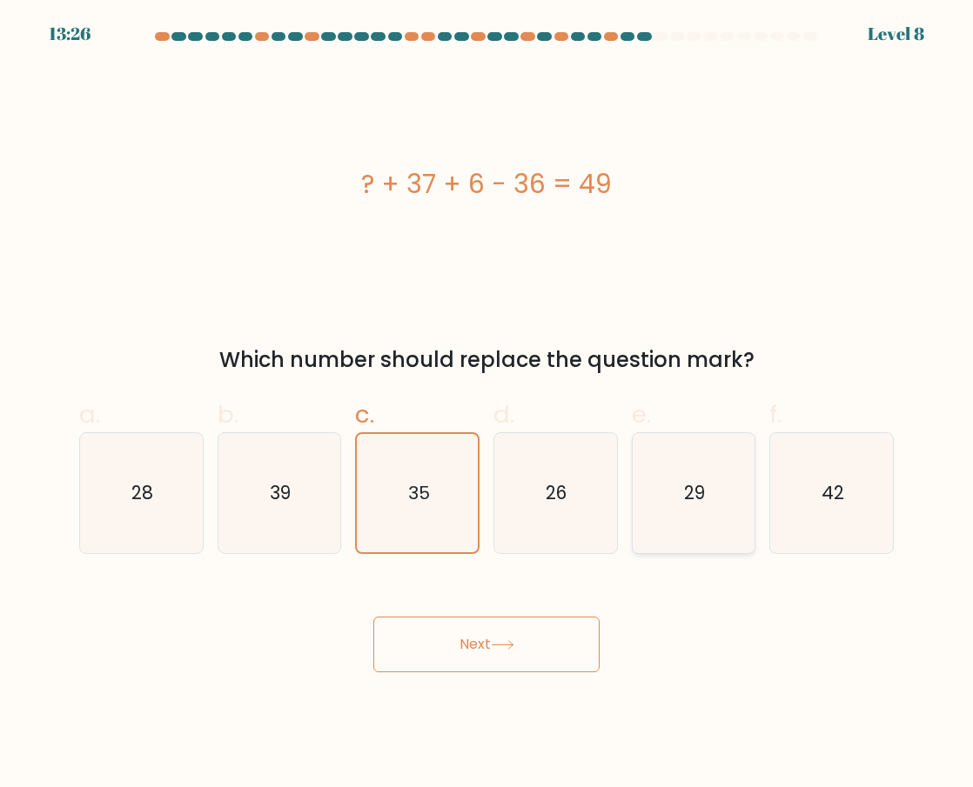
radio input "true"
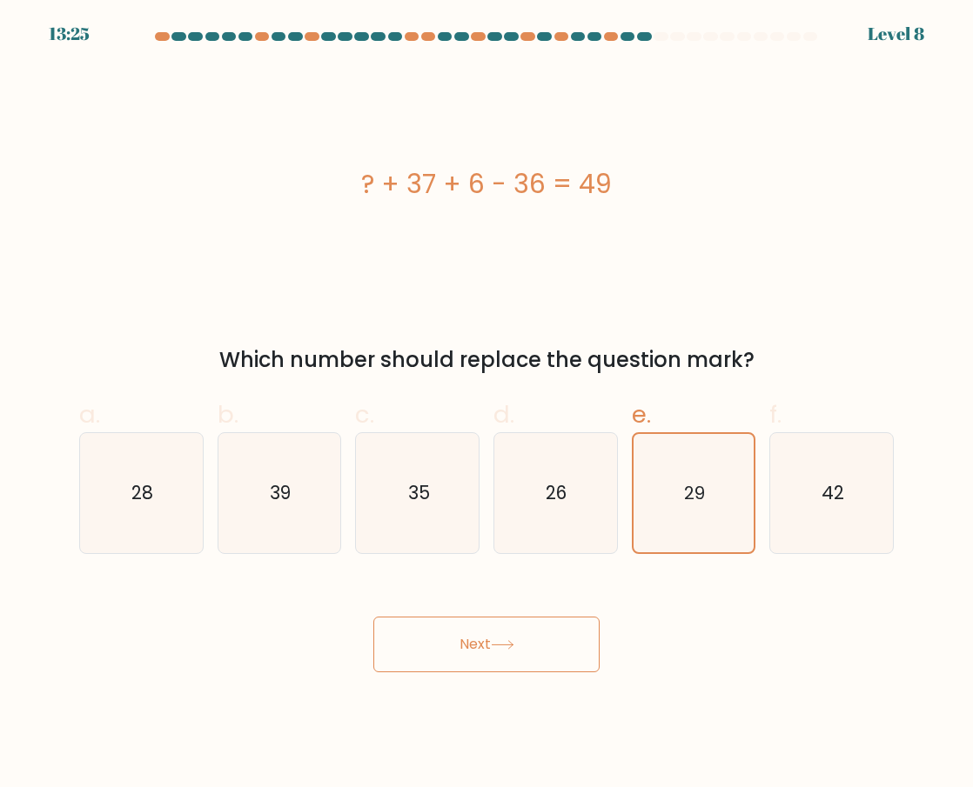
click at [533, 641] on button "Next" at bounding box center [486, 645] width 226 height 56
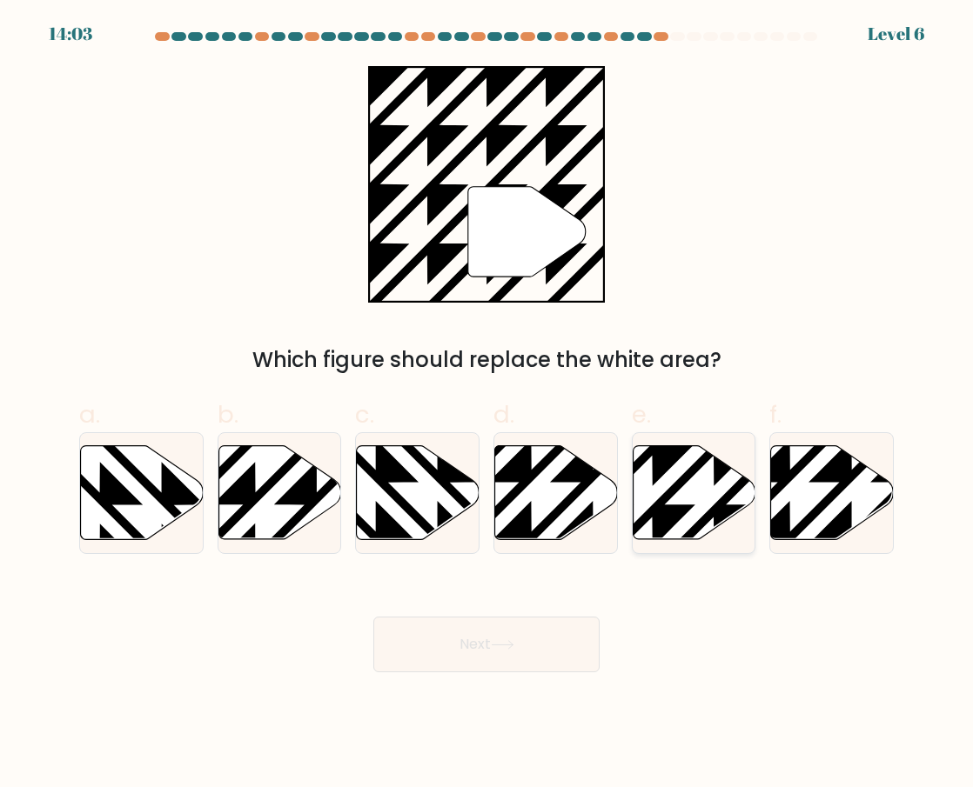
click at [718, 503] on icon at bounding box center [652, 443] width 247 height 247
click at [487, 405] on input "e." at bounding box center [486, 399] width 1 height 11
radio input "true"
click at [522, 647] on button "Next" at bounding box center [486, 645] width 226 height 56
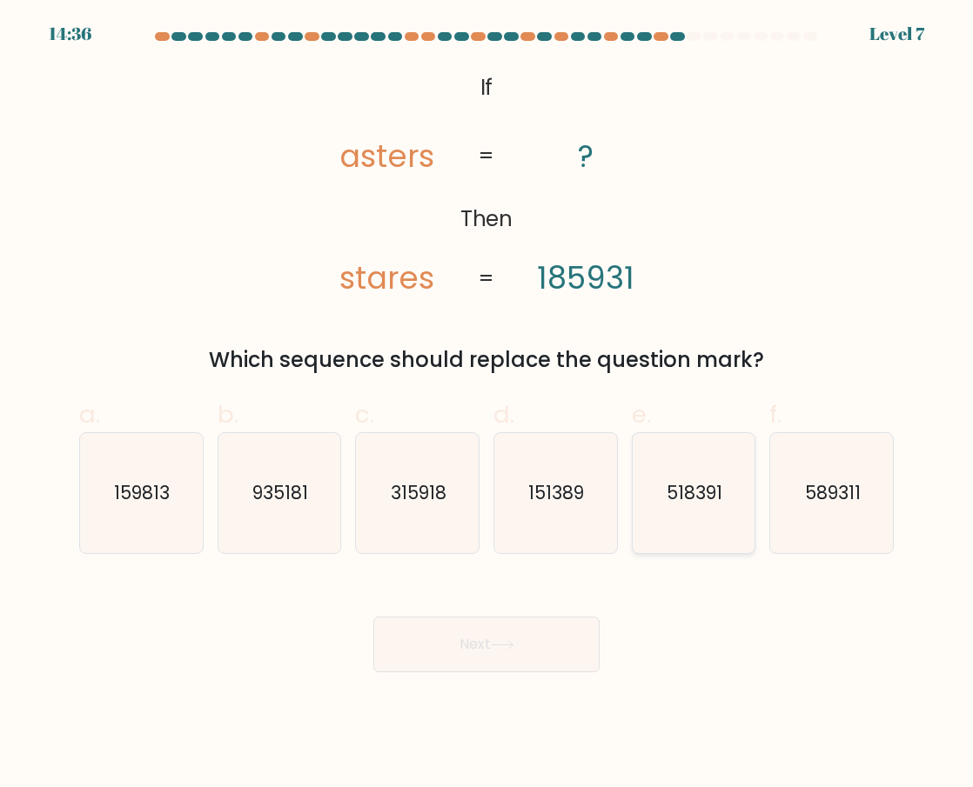
click at [665, 507] on icon "518391" at bounding box center [693, 493] width 120 height 120
click at [487, 405] on input "e. 518391" at bounding box center [486, 399] width 1 height 11
radio input "true"
click at [493, 657] on button "Next" at bounding box center [486, 645] width 226 height 56
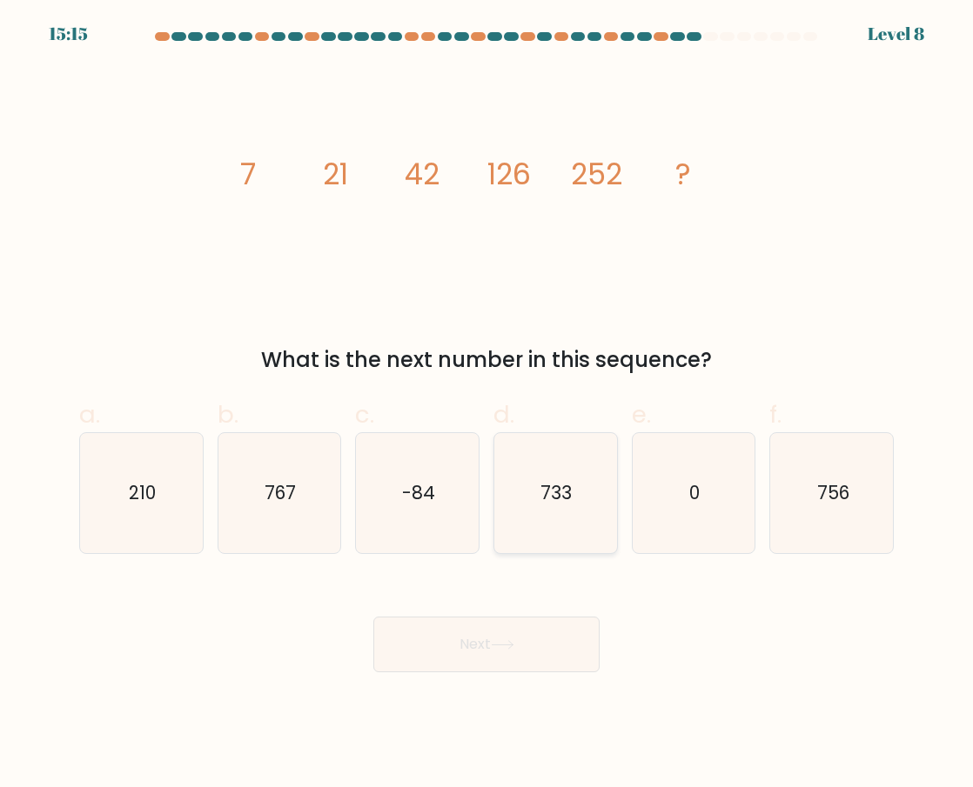
click at [602, 501] on icon "733" at bounding box center [555, 493] width 120 height 120
click at [487, 405] on input "d. 733" at bounding box center [486, 399] width 1 height 11
radio input "true"
click at [513, 640] on icon at bounding box center [502, 645] width 23 height 10
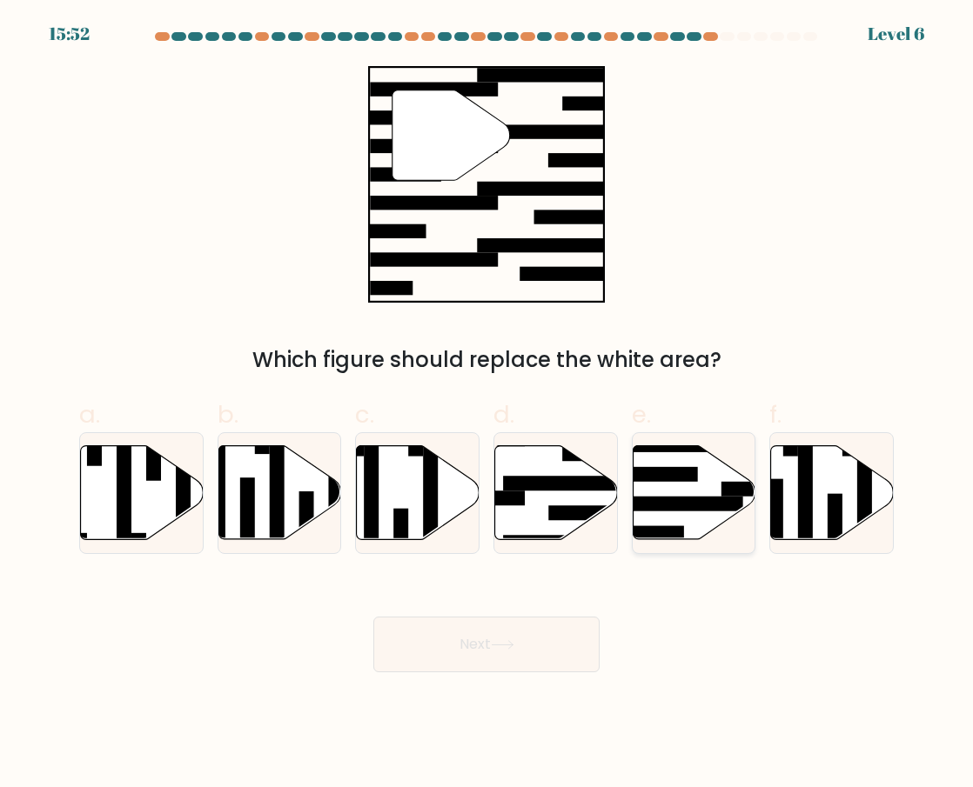
click at [677, 482] on icon at bounding box center [694, 492] width 123 height 94
click at [487, 405] on input "e." at bounding box center [486, 399] width 1 height 11
radio input "true"
click at [534, 671] on button "Next" at bounding box center [486, 645] width 226 height 56
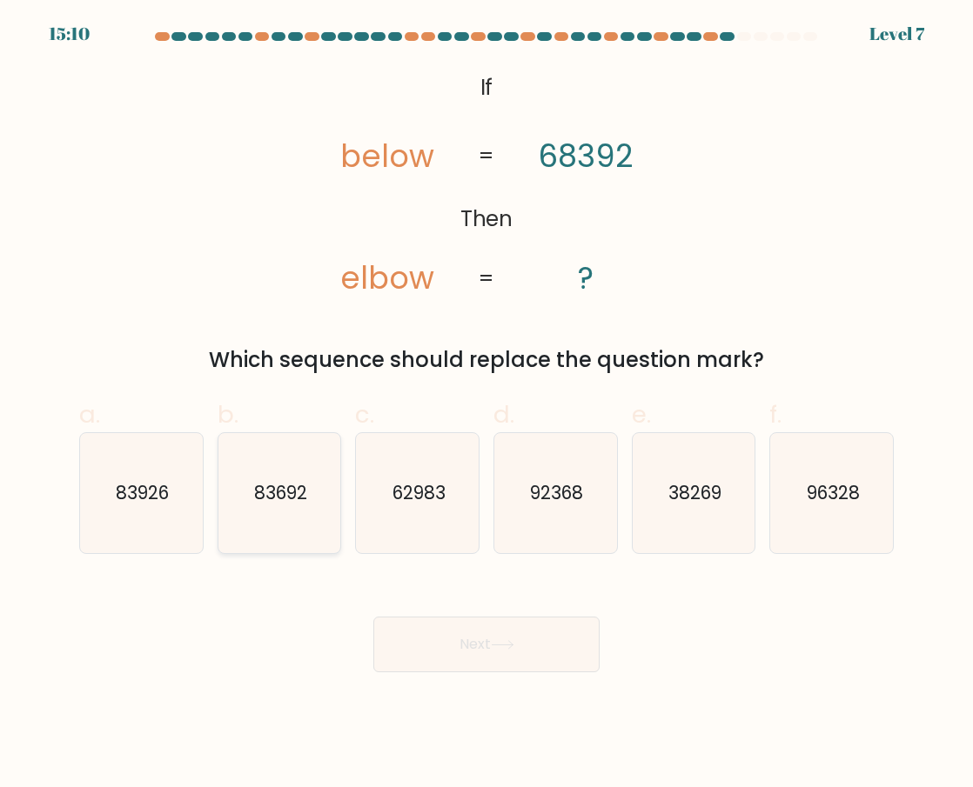
click at [314, 542] on icon "83692" at bounding box center [279, 493] width 120 height 120
click at [486, 405] on input "b. 83692" at bounding box center [486, 399] width 1 height 11
radio input "true"
click at [546, 672] on button "Next" at bounding box center [486, 645] width 226 height 56
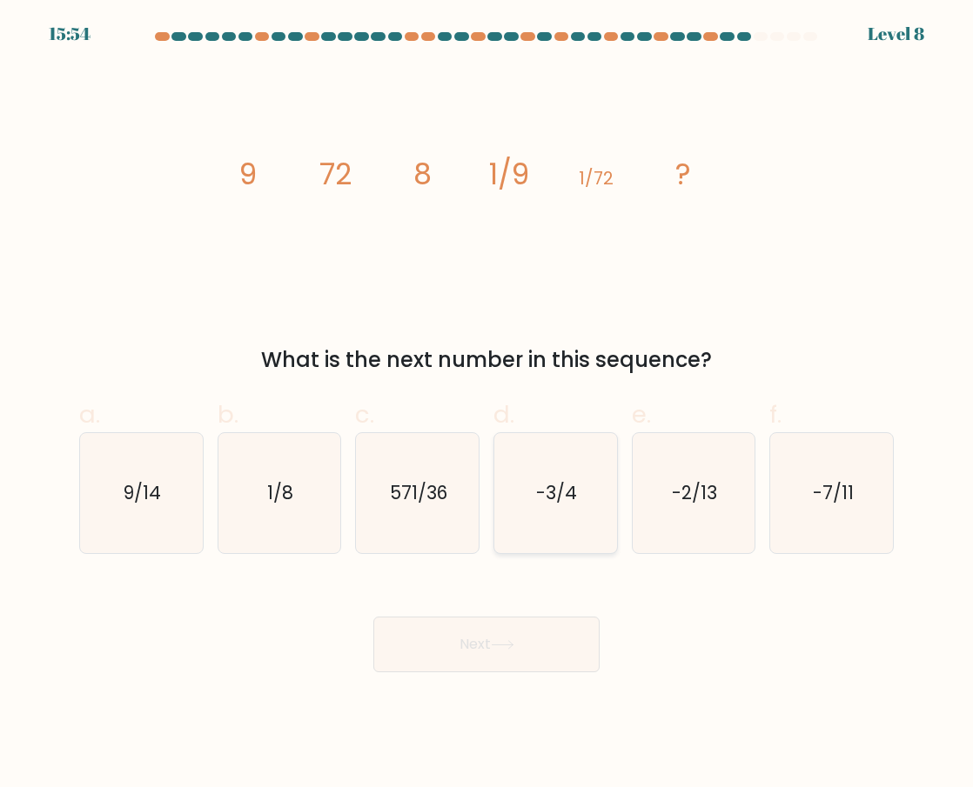
click at [575, 492] on text "-3/4" at bounding box center [556, 492] width 41 height 25
click at [487, 405] on input "d. -3/4" at bounding box center [486, 399] width 1 height 11
radio input "true"
click at [549, 649] on button "Next" at bounding box center [486, 645] width 226 height 56
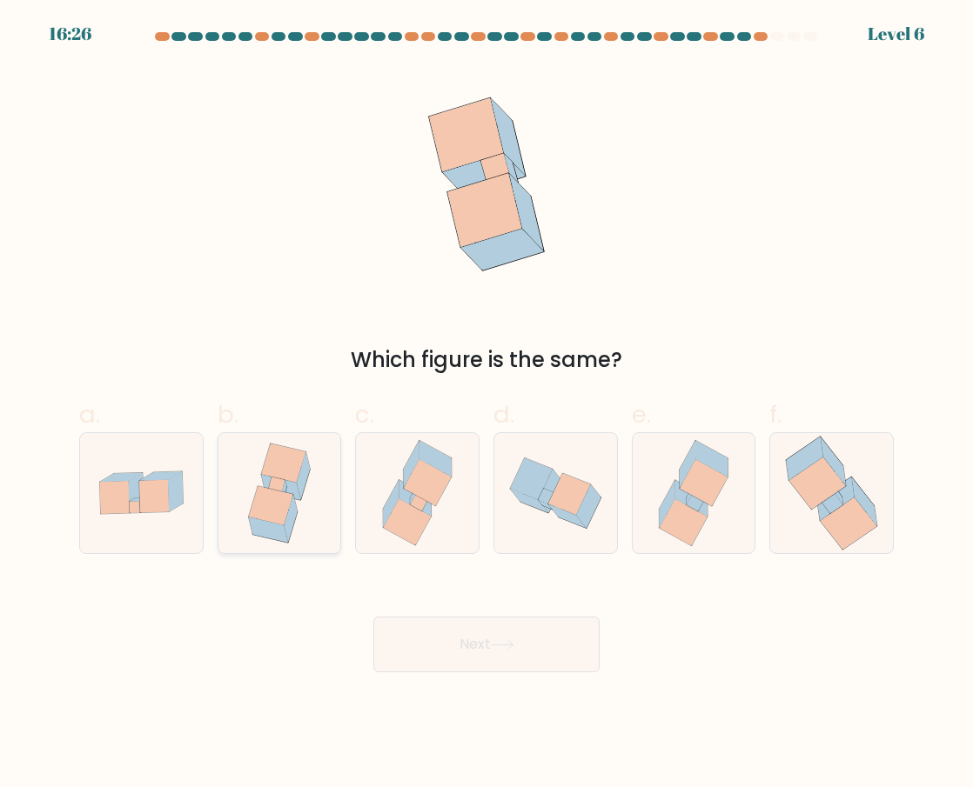
click at [302, 489] on icon at bounding box center [303, 475] width 13 height 47
click at [486, 405] on input "b." at bounding box center [486, 399] width 1 height 11
radio input "true"
click at [456, 639] on button "Next" at bounding box center [486, 645] width 226 height 56
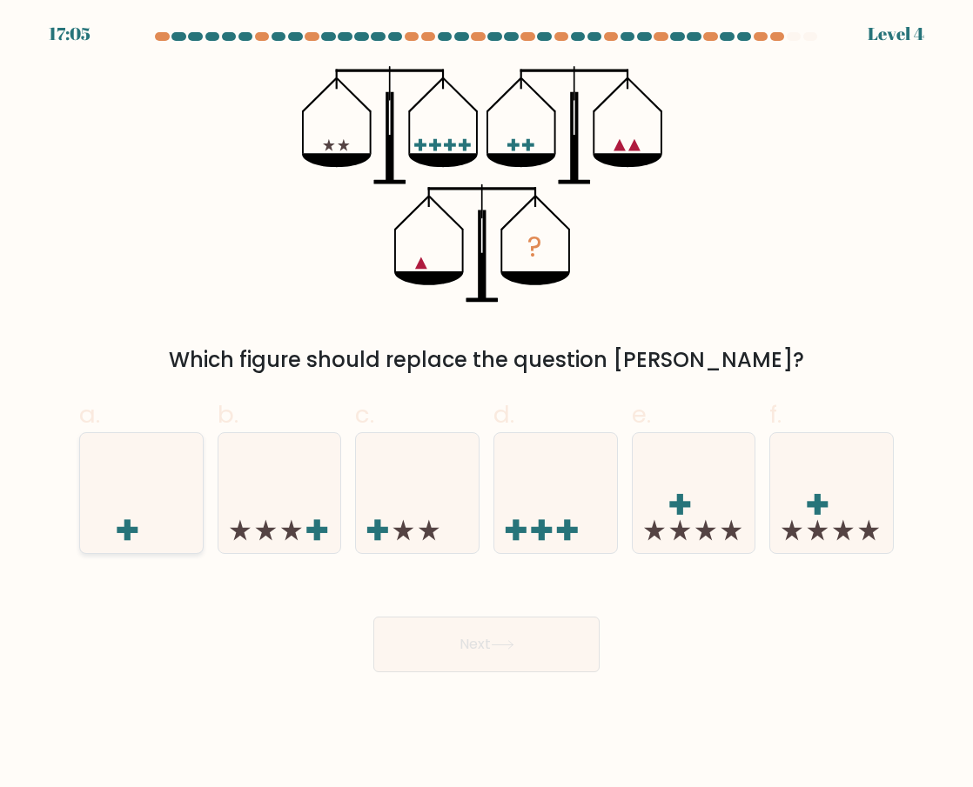
click at [184, 504] on icon at bounding box center [141, 494] width 123 height 102
click at [486, 405] on input "a." at bounding box center [486, 399] width 1 height 11
radio input "true"
click at [493, 649] on button "Next" at bounding box center [486, 645] width 226 height 56
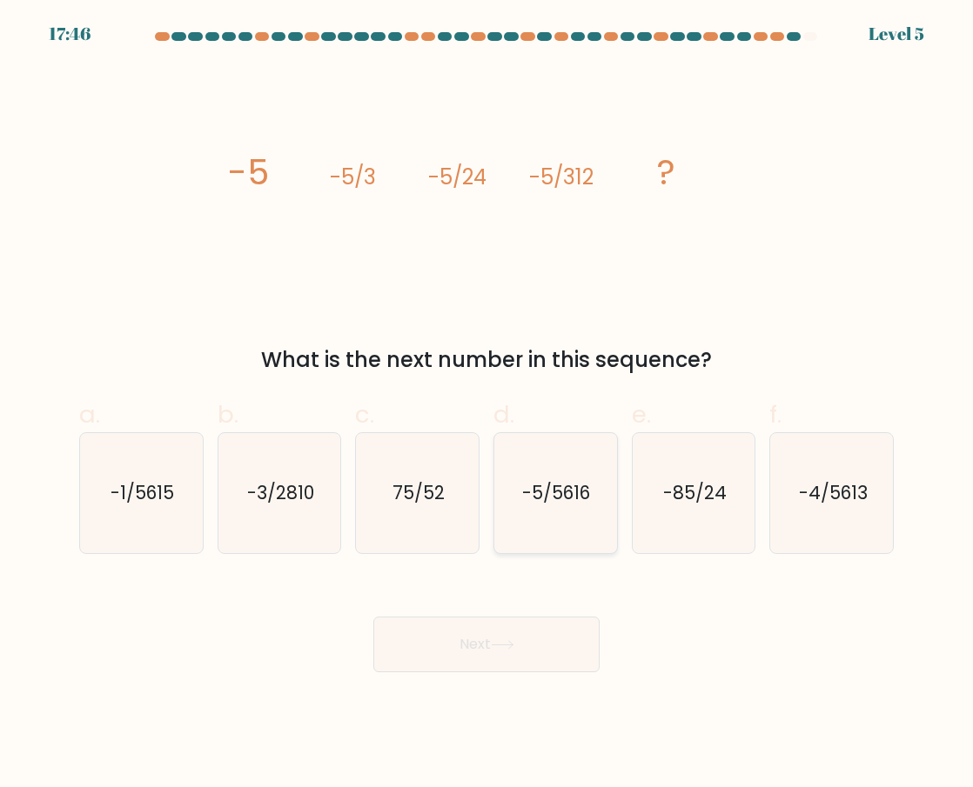
click at [597, 502] on icon "-5/5616" at bounding box center [555, 493] width 120 height 120
click at [487, 405] on input "d. -5/5616" at bounding box center [486, 399] width 1 height 11
radio input "true"
click at [425, 509] on icon "75/52" at bounding box center [418, 493] width 120 height 120
click at [486, 405] on input "c. 75/52" at bounding box center [486, 399] width 1 height 11
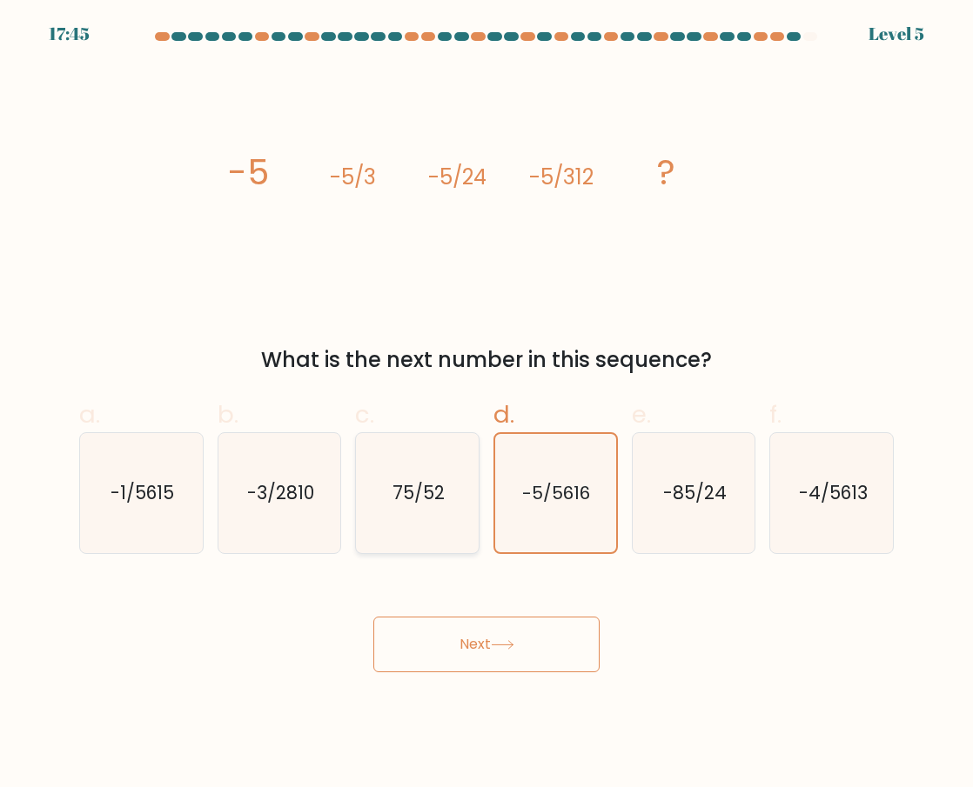
radio input "true"
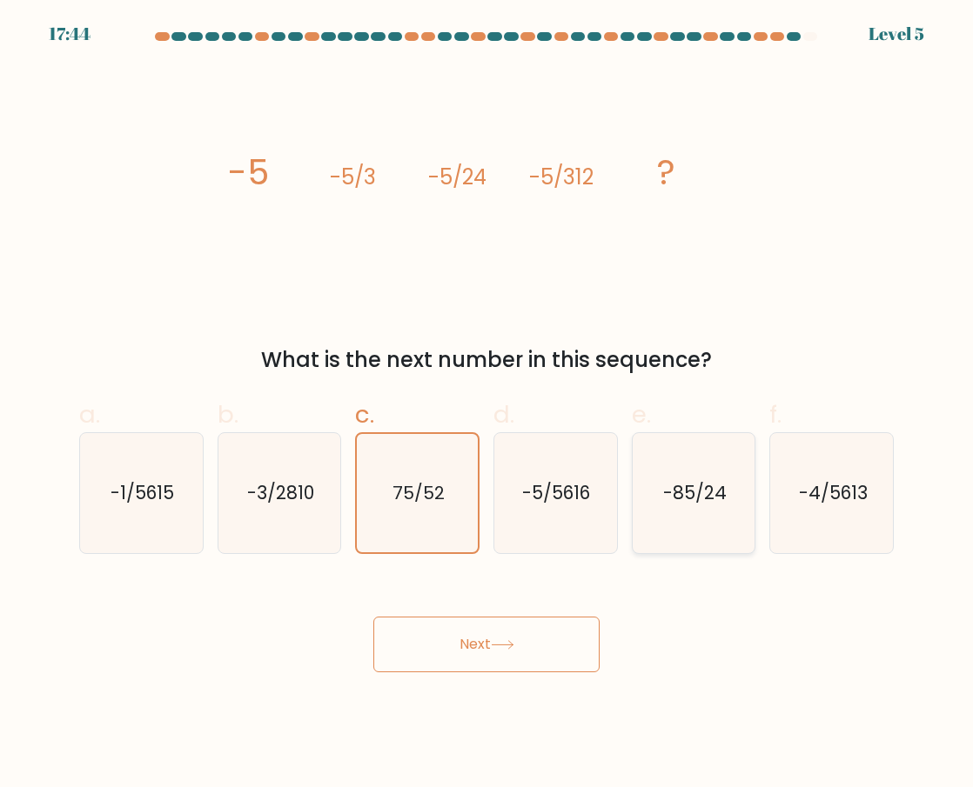
click at [703, 529] on icon "-85/24" at bounding box center [693, 493] width 120 height 120
click at [487, 405] on input "e. -85/24" at bounding box center [486, 399] width 1 height 11
radio input "true"
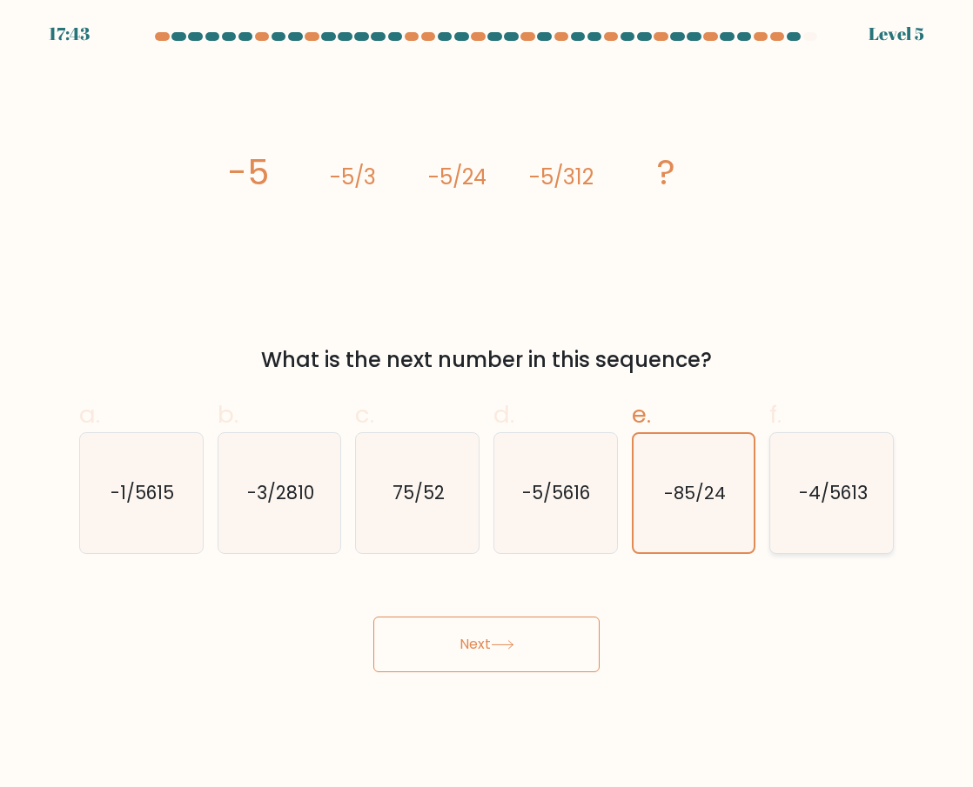
click at [823, 482] on text "-4/5613" at bounding box center [832, 492] width 69 height 25
click at [487, 405] on input "f. -4/5613" at bounding box center [486, 399] width 1 height 11
radio input "true"
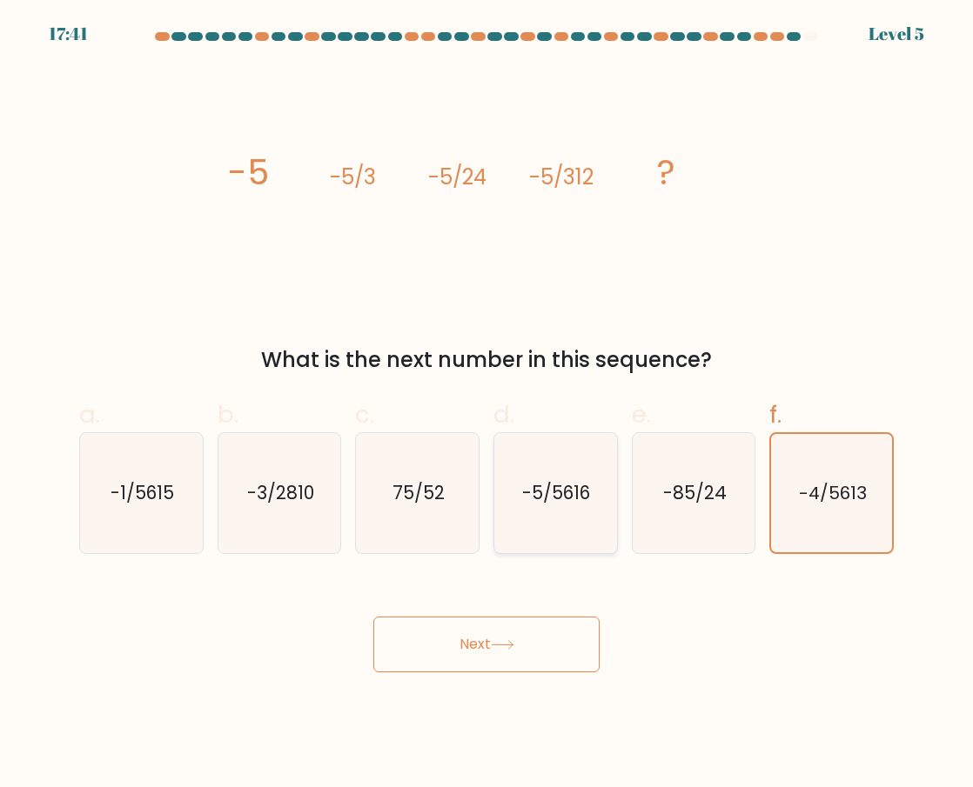
click at [552, 524] on icon "-5/5616" at bounding box center [555, 493] width 120 height 120
click at [487, 405] on input "d. -5/5616" at bounding box center [486, 399] width 1 height 11
radio input "true"
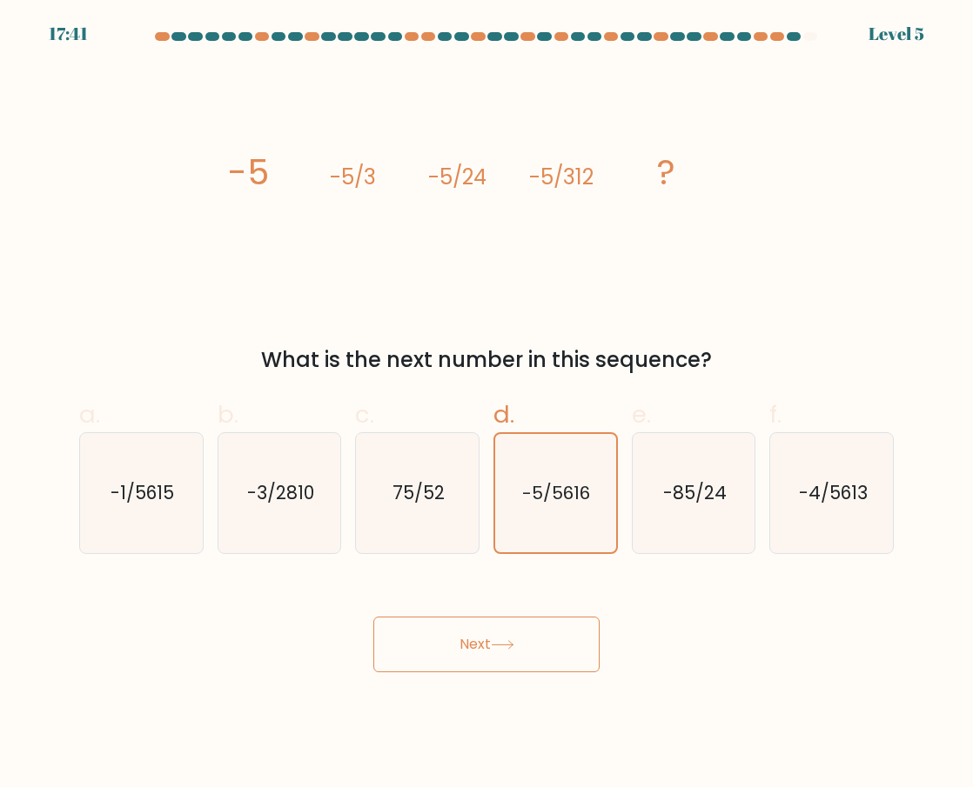
click at [483, 641] on button "Next" at bounding box center [486, 645] width 226 height 56
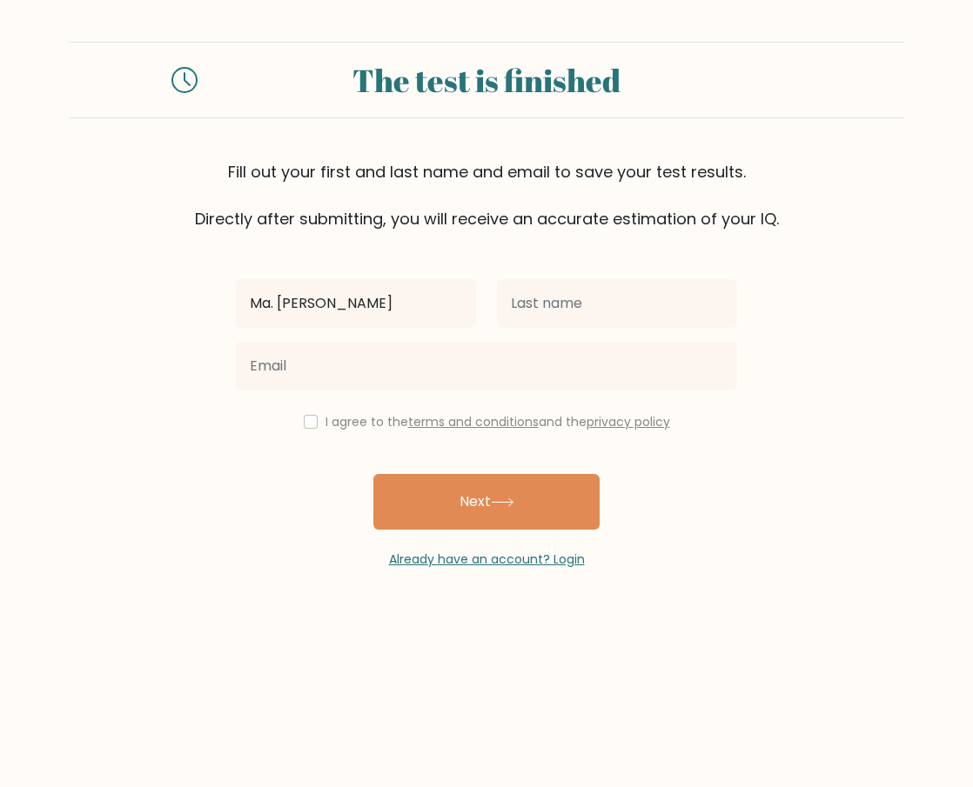
type input "Ma. [PERSON_NAME]"
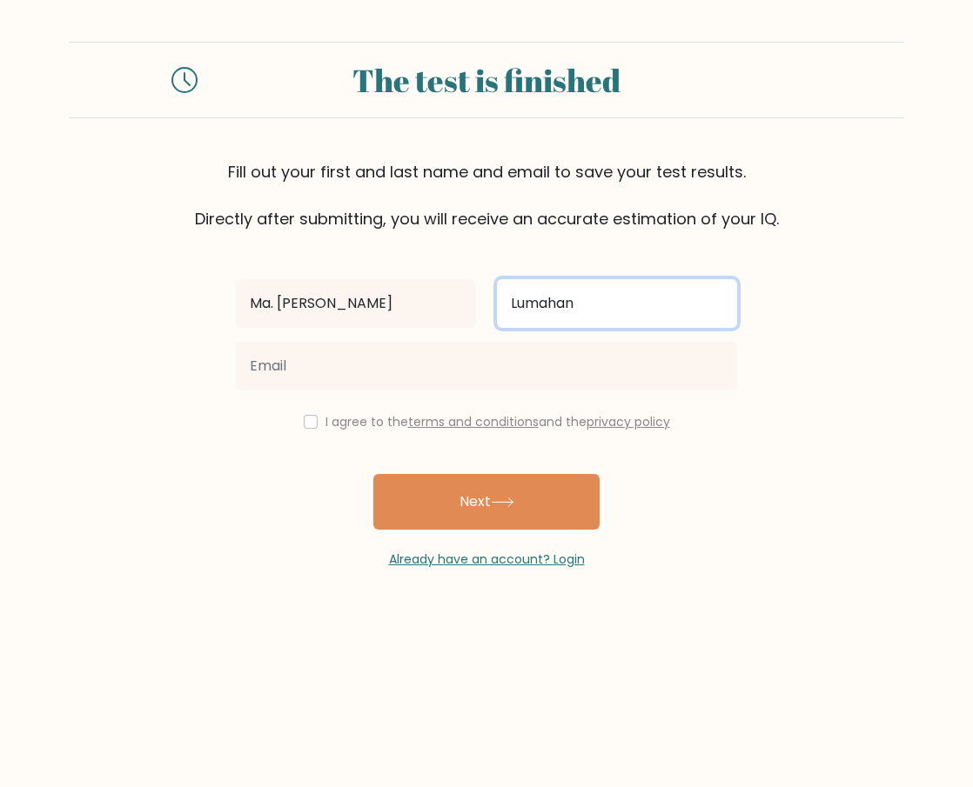
type input "Lumahan"
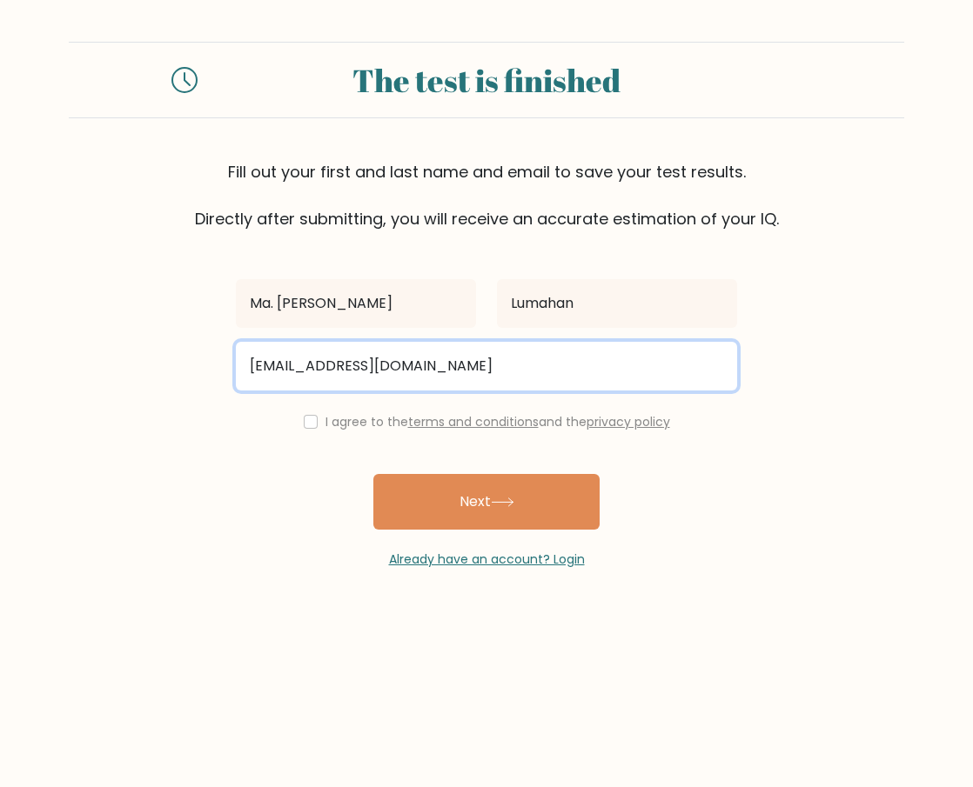
type input "ma.cassandralumahan@gmail.com"
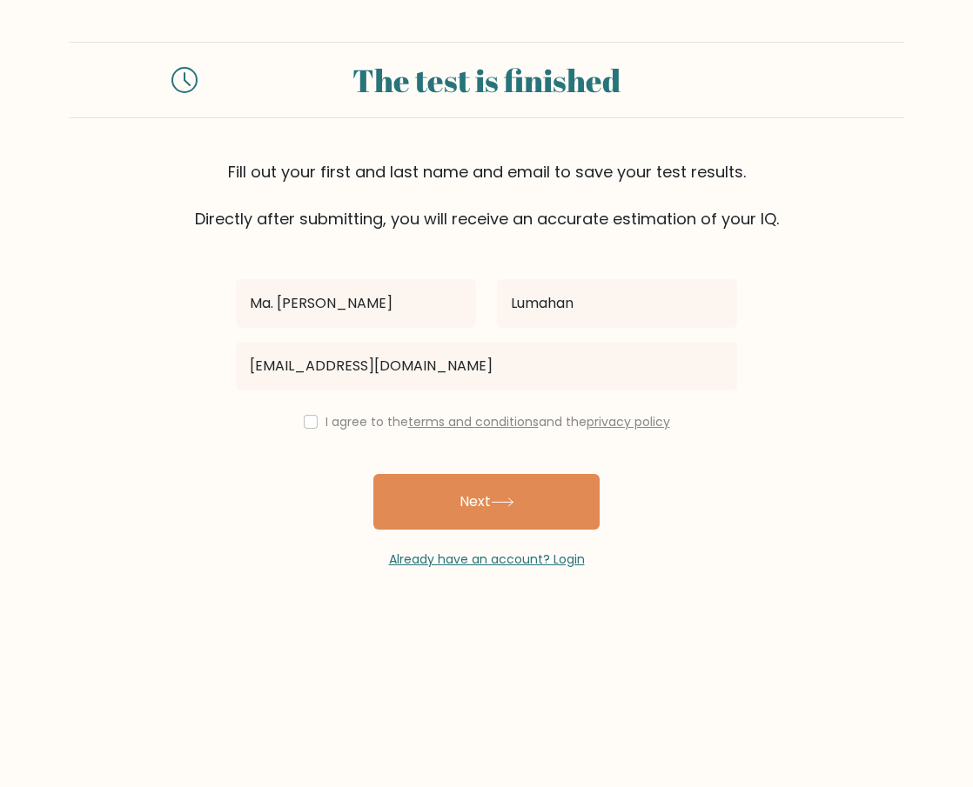
click at [315, 428] on div "I agree to the terms and conditions and the privacy policy" at bounding box center [486, 422] width 522 height 21
click at [309, 424] on input "checkbox" at bounding box center [311, 422] width 14 height 14
checkbox input "true"
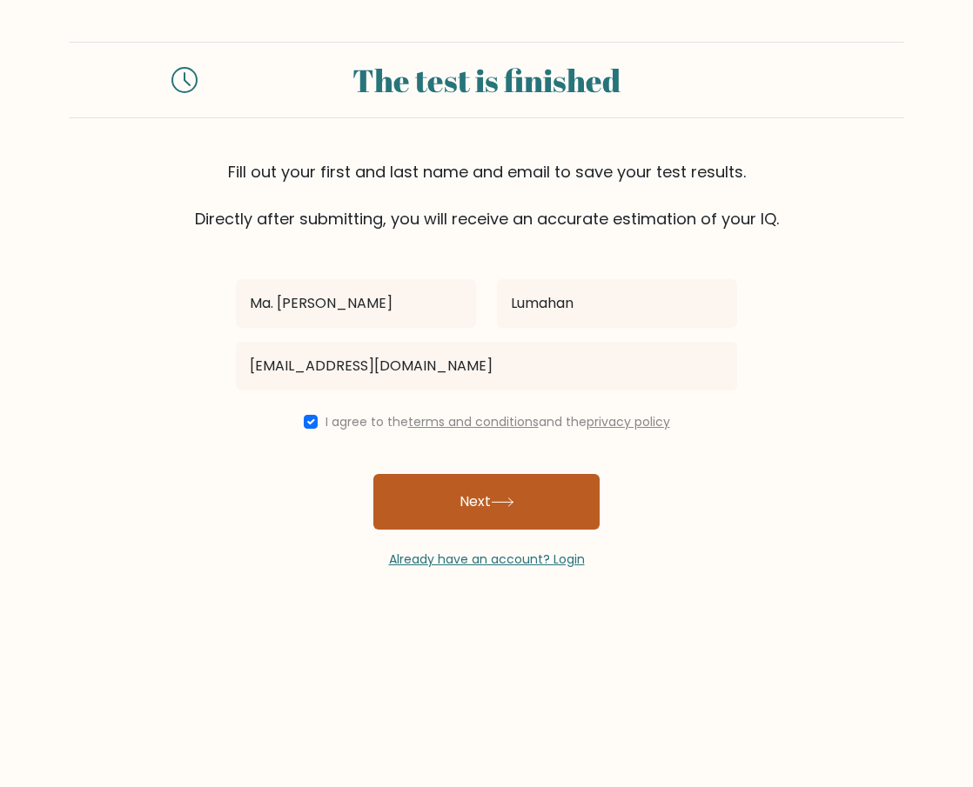
click at [450, 497] on button "Next" at bounding box center [486, 502] width 226 height 56
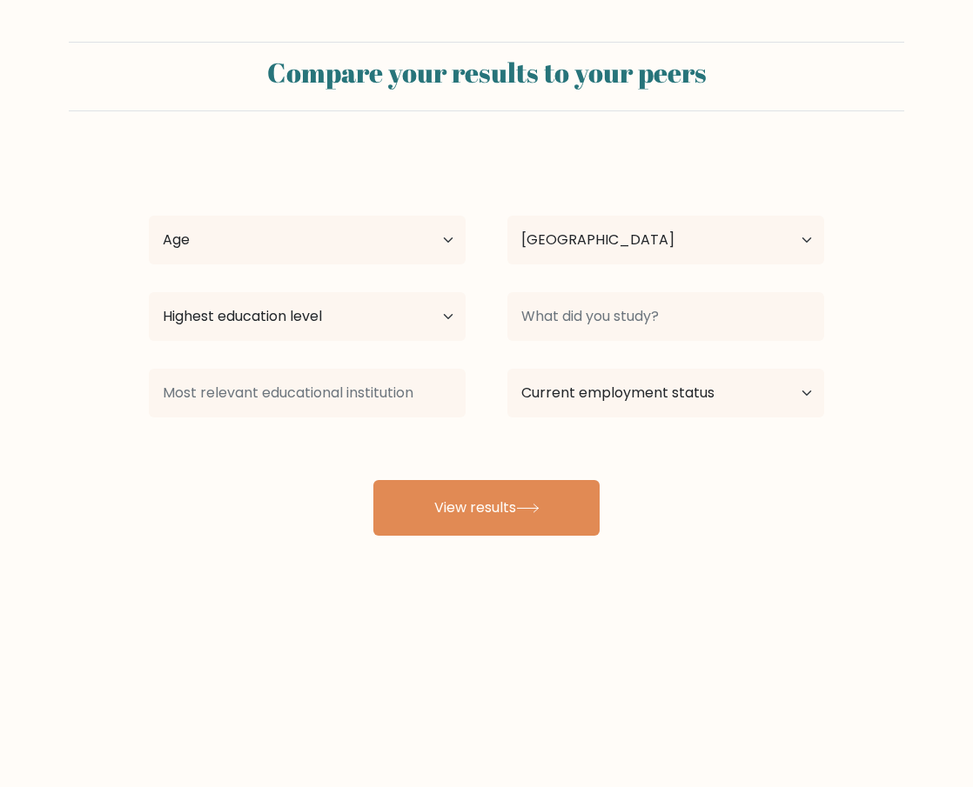
select select "PH"
select select "18_24"
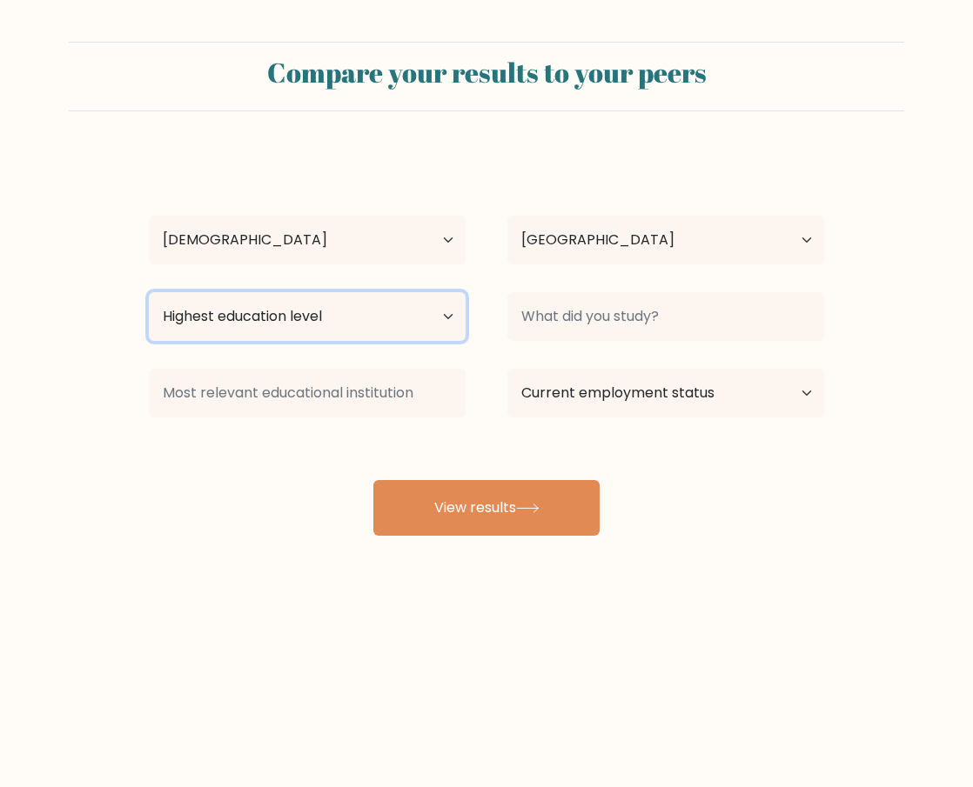
select select "upper_secondary"
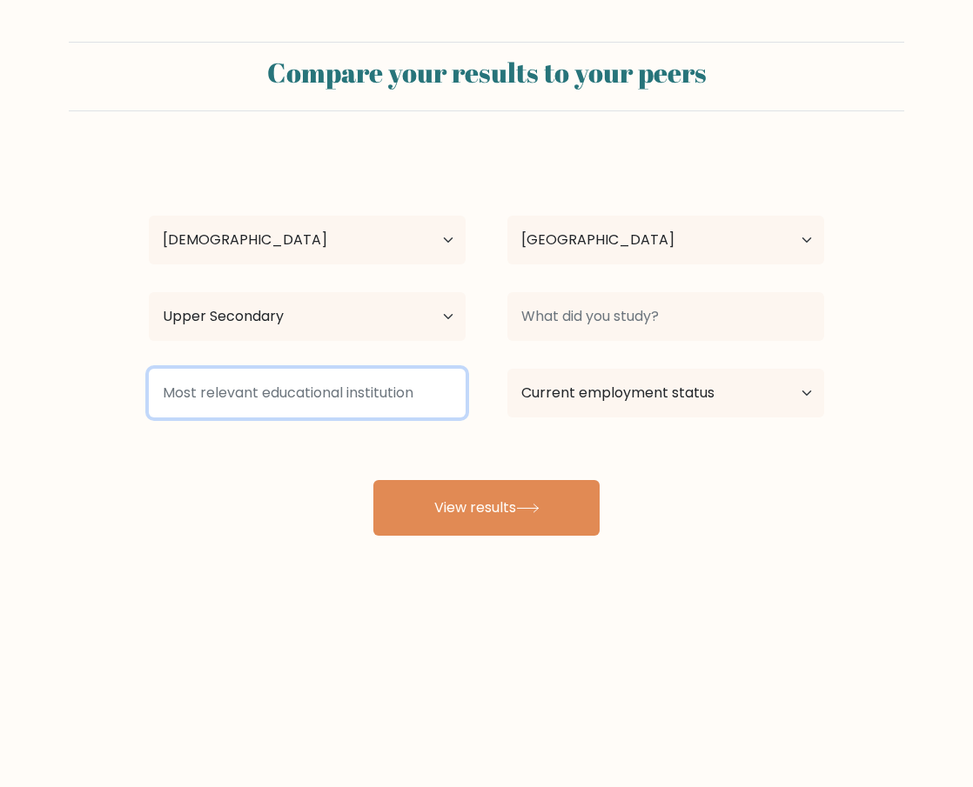
click at [262, 406] on input at bounding box center [307, 393] width 317 height 49
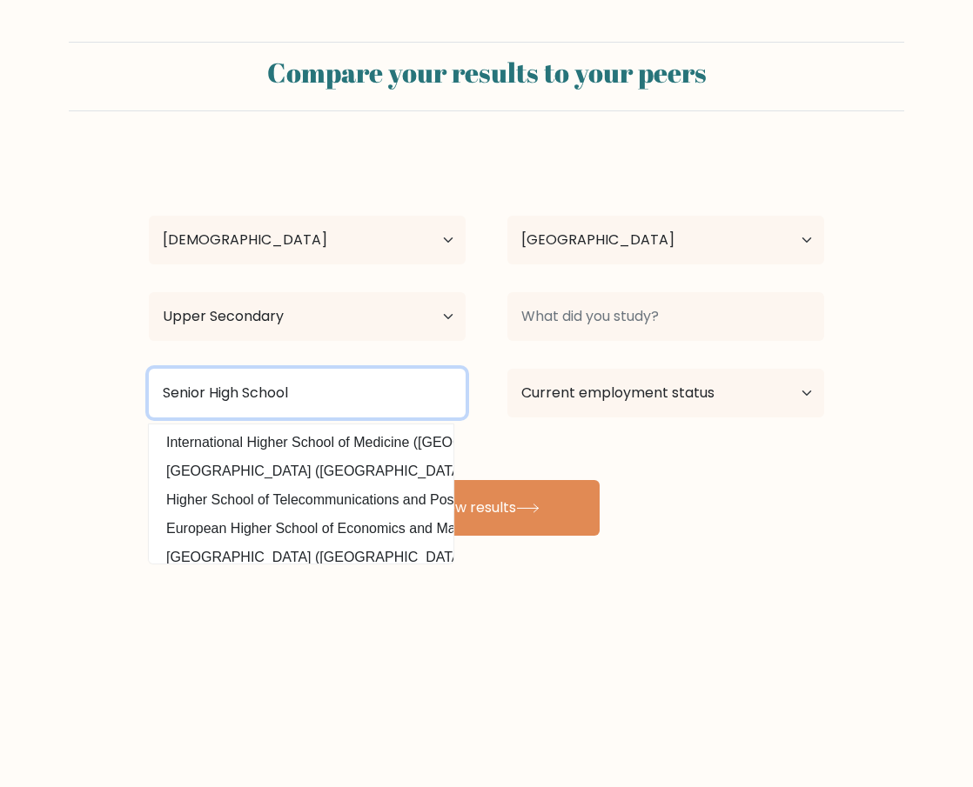
type input "Senior High School"
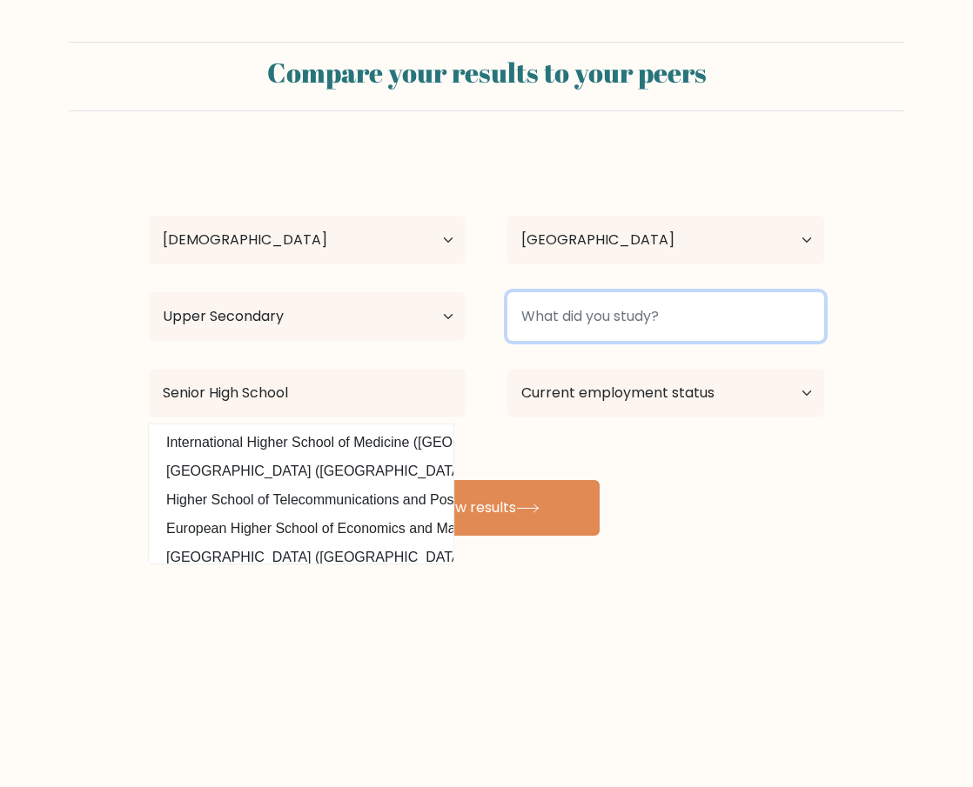
click at [642, 330] on input at bounding box center [665, 316] width 317 height 49
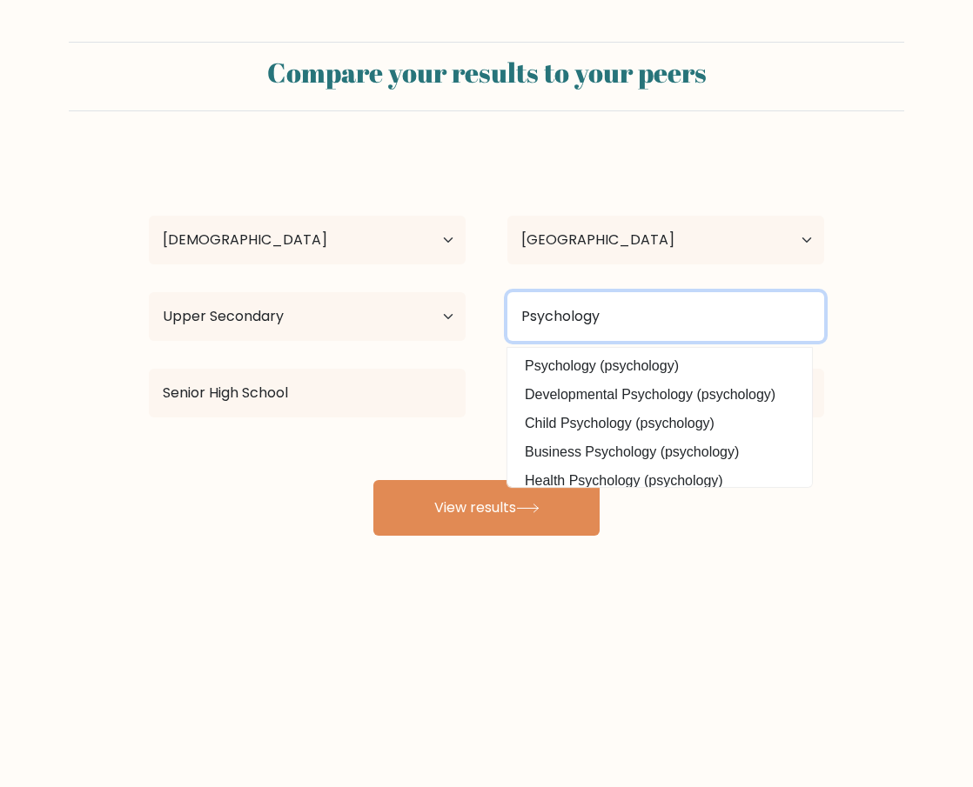
type input "Psychology"
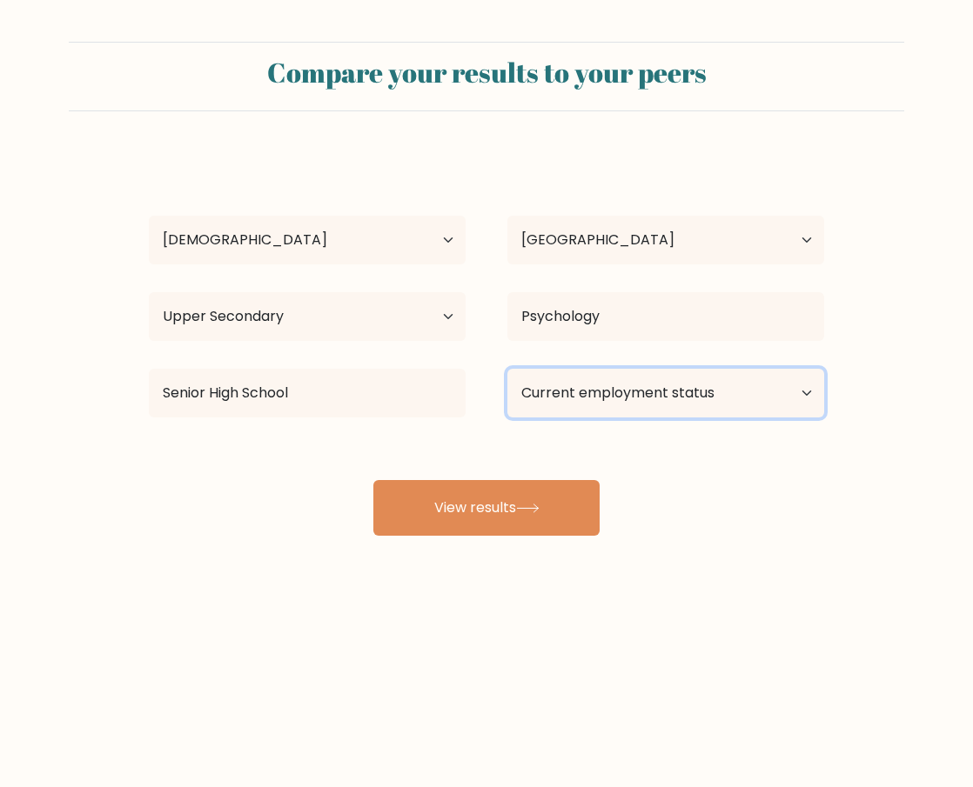
select select "other"
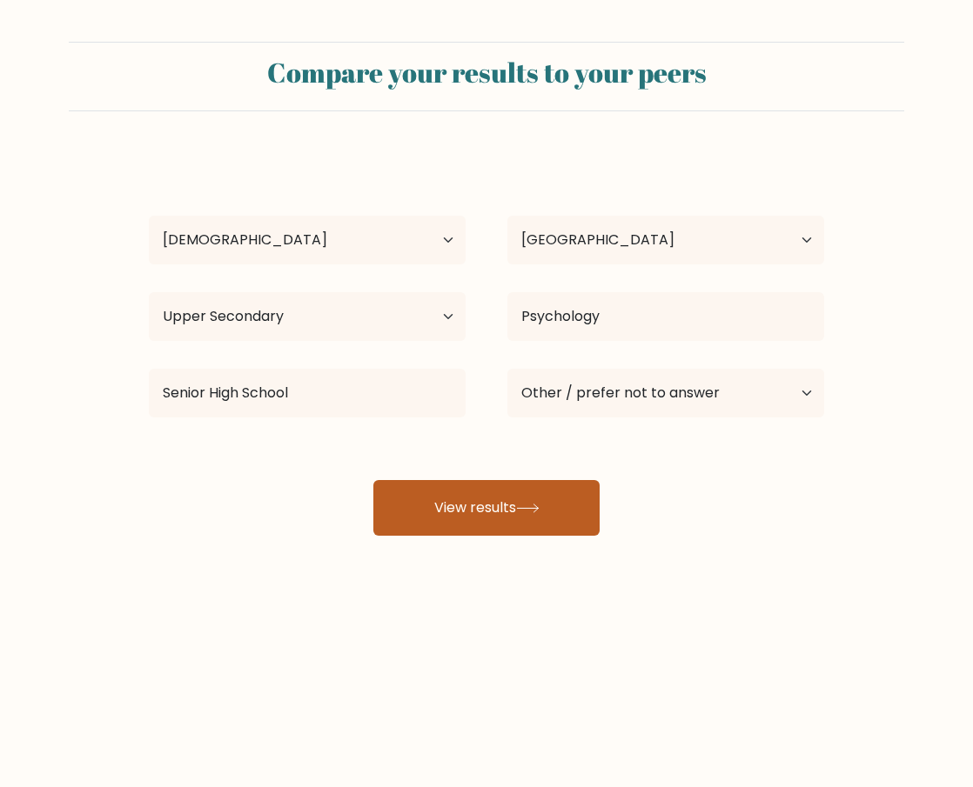
click at [446, 528] on button "View results" at bounding box center [486, 508] width 226 height 56
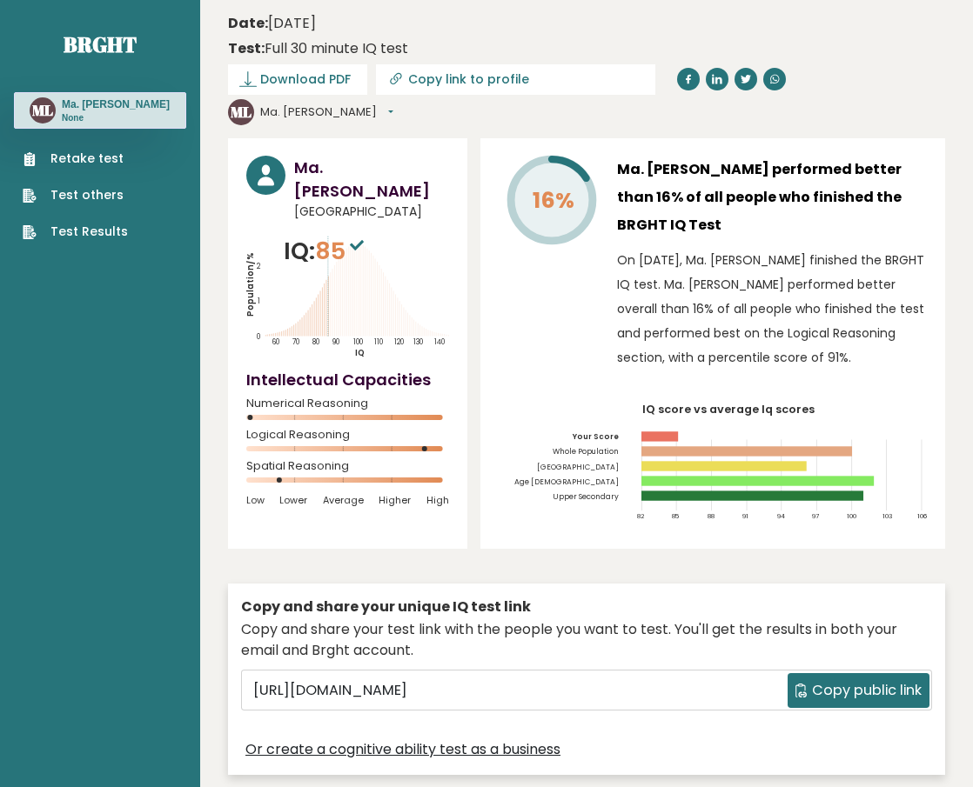
click at [827, 681] on span "Copy public link" at bounding box center [867, 690] width 110 height 21
click at [860, 693] on span "Copy public link" at bounding box center [867, 690] width 110 height 21
click at [331, 80] on span "Download PDF" at bounding box center [305, 79] width 90 height 18
click at [463, 161] on div "Ma. Cassandra Lumahan Philippines IQ: 85 Population/% IQ 0 1 2 60 70 80 90 100 …" at bounding box center [347, 343] width 239 height 411
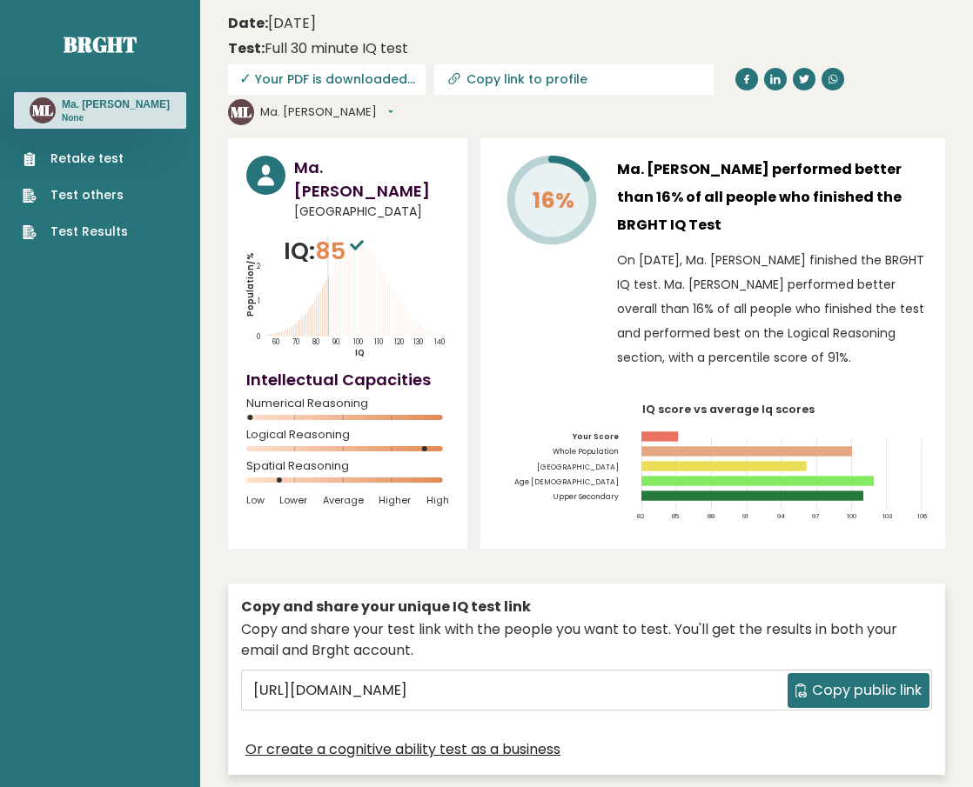
click at [791, 316] on p "On [DATE], Ma. [PERSON_NAME] finished the BRGHT IQ test. Ma. [PERSON_NAME] perf…" at bounding box center [772, 309] width 310 height 122
click at [352, 116] on button "Ma. [PERSON_NAME]" at bounding box center [326, 112] width 133 height 17
click at [315, 163] on link "Profile" at bounding box center [309, 165] width 96 height 25
